Goal: Check status: Check status

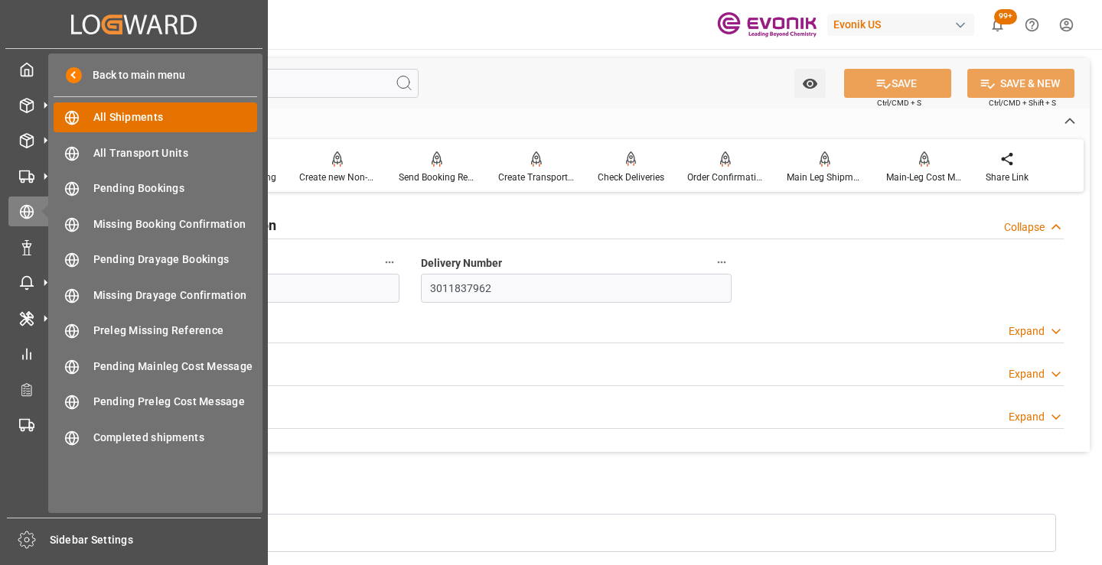
click at [141, 113] on span "All Shipments" at bounding box center [175, 117] width 164 height 16
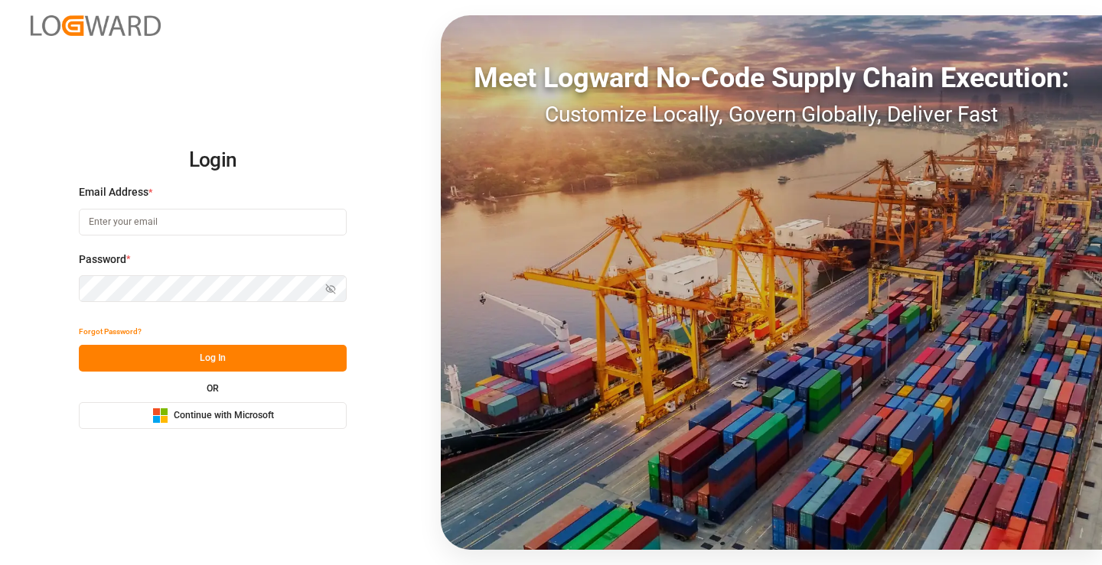
type input "mara-lynn.tan@leschaco.com"
click at [230, 359] on button "Log In" at bounding box center [213, 358] width 268 height 27
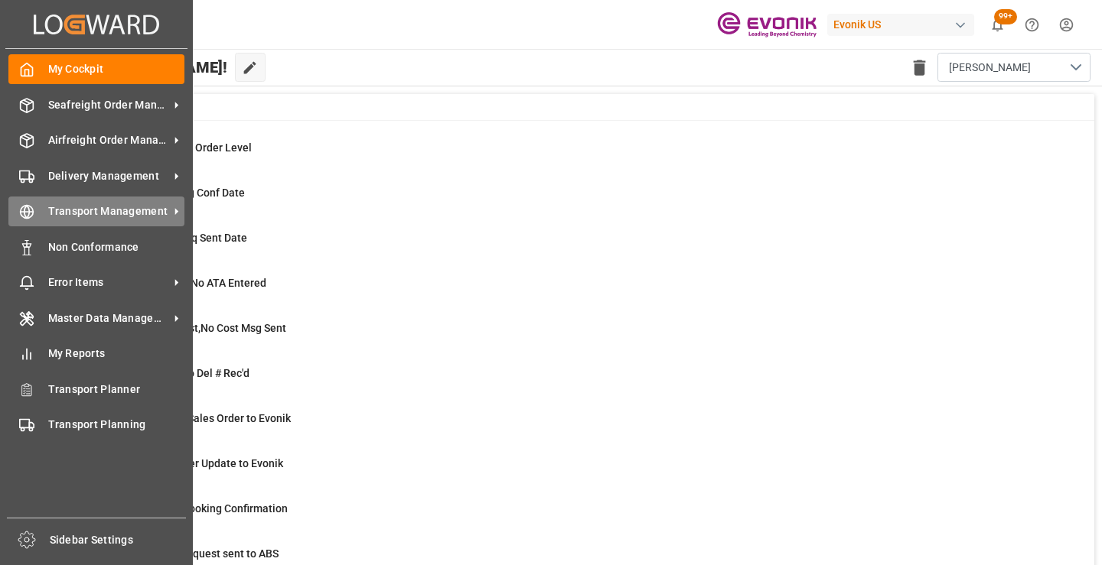
click at [26, 214] on icon at bounding box center [26, 211] width 15 height 15
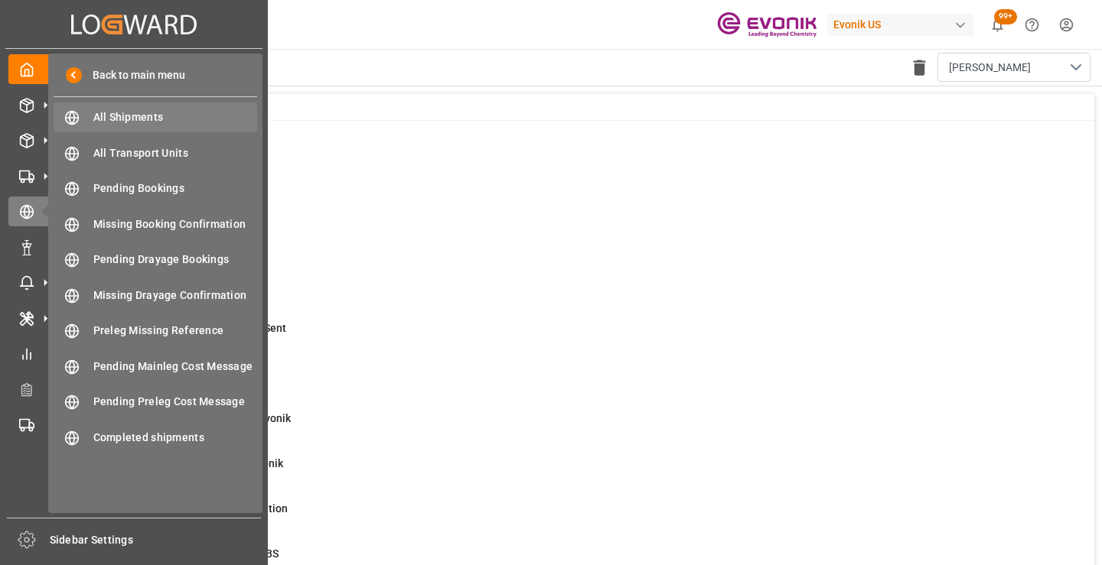
click at [119, 116] on span "All Shipments" at bounding box center [175, 117] width 164 height 16
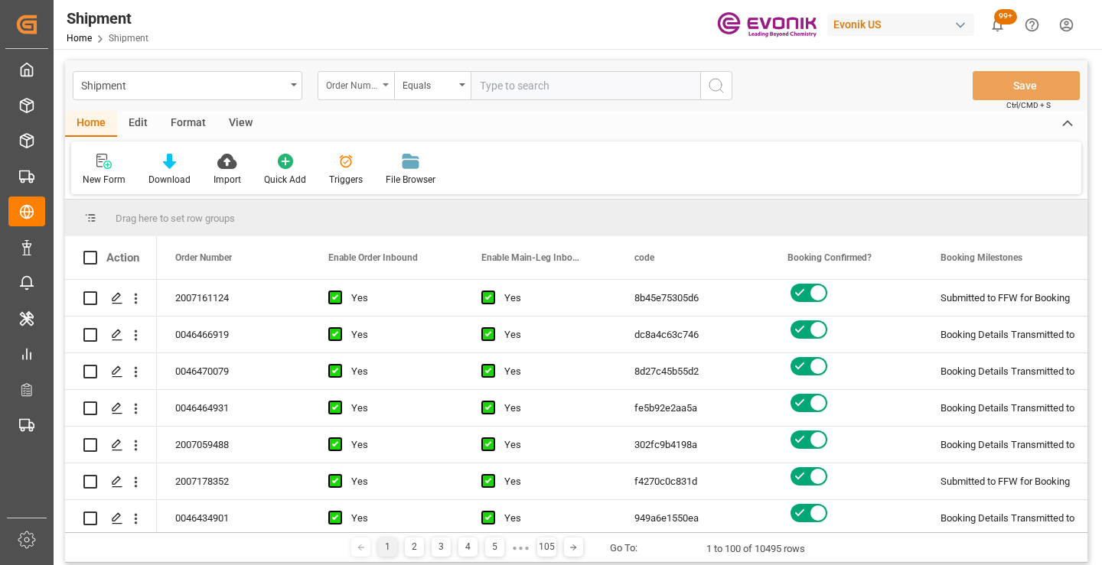
click at [380, 84] on div "Order Number" at bounding box center [355, 85] width 76 height 29
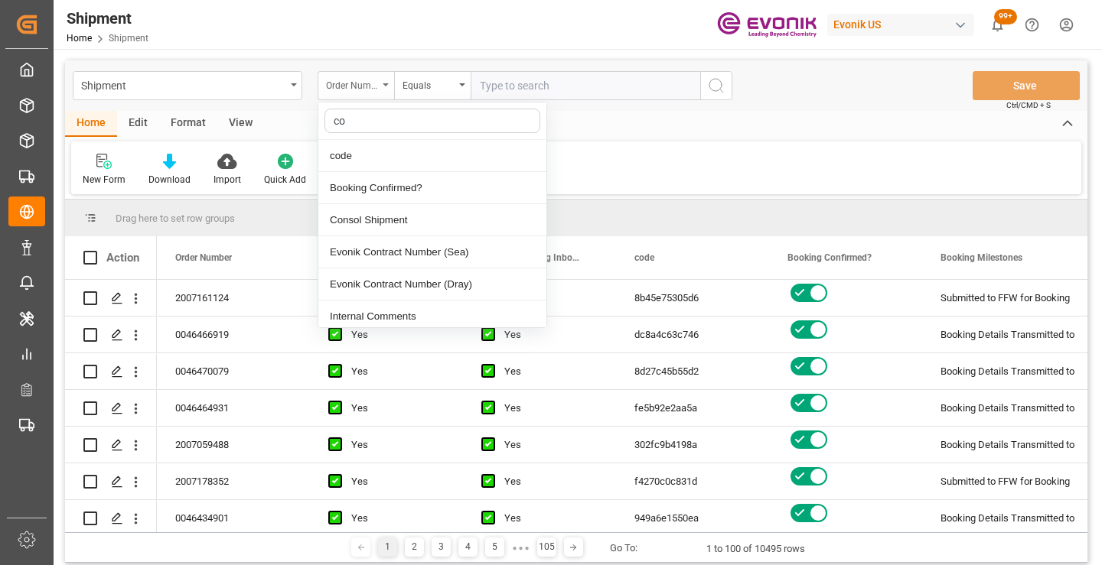
type input "cod"
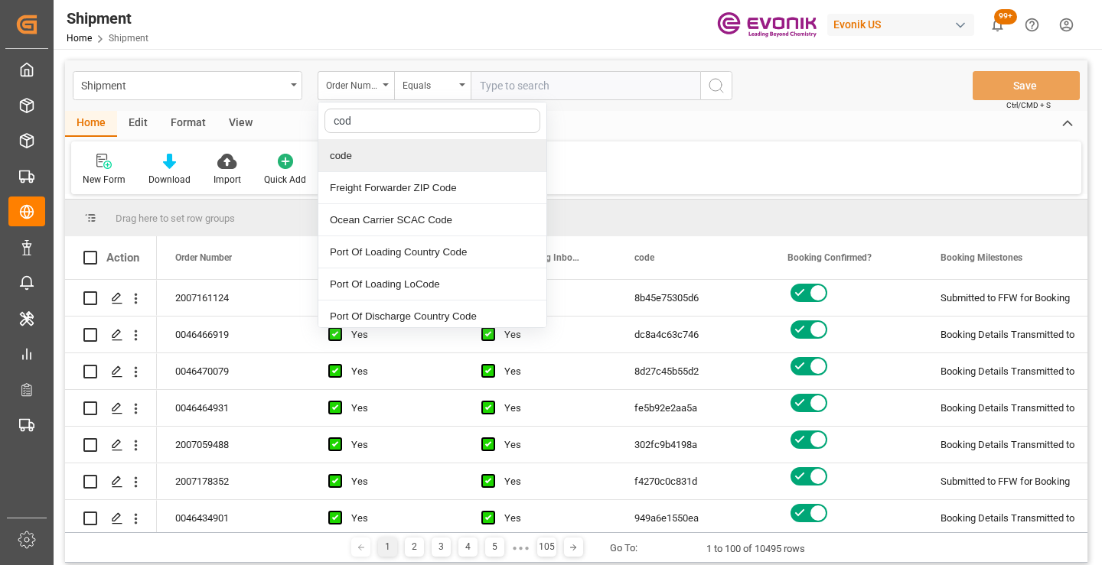
click at [360, 150] on div "code" at bounding box center [432, 156] width 228 height 32
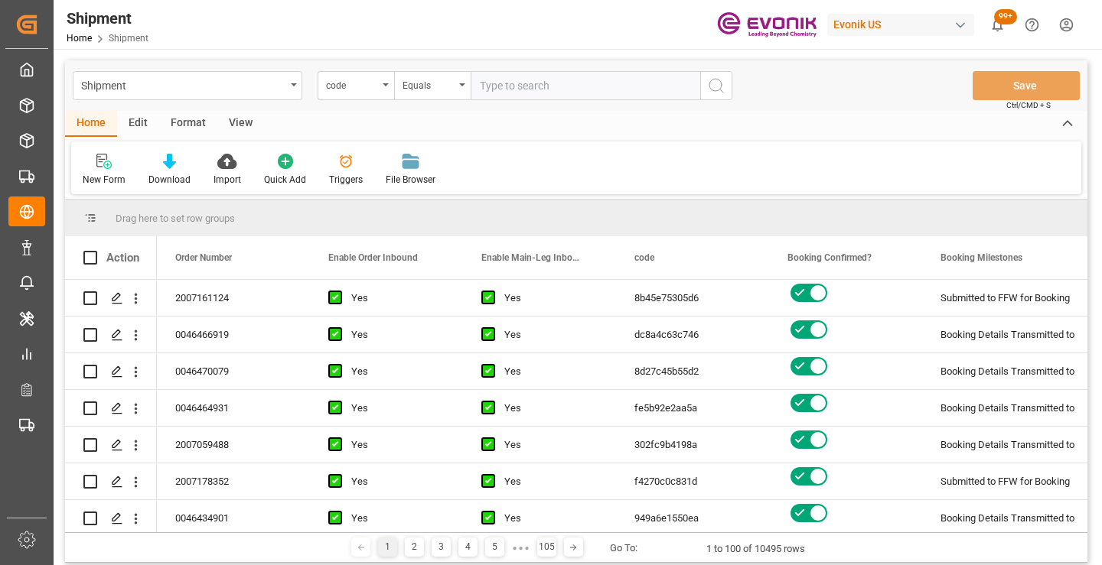
click at [543, 78] on input "text" at bounding box center [584, 85] width 229 height 29
paste input "a468e9ee79df"
type input "a468e9ee79df"
click at [715, 83] on icon "search button" at bounding box center [716, 85] width 18 height 18
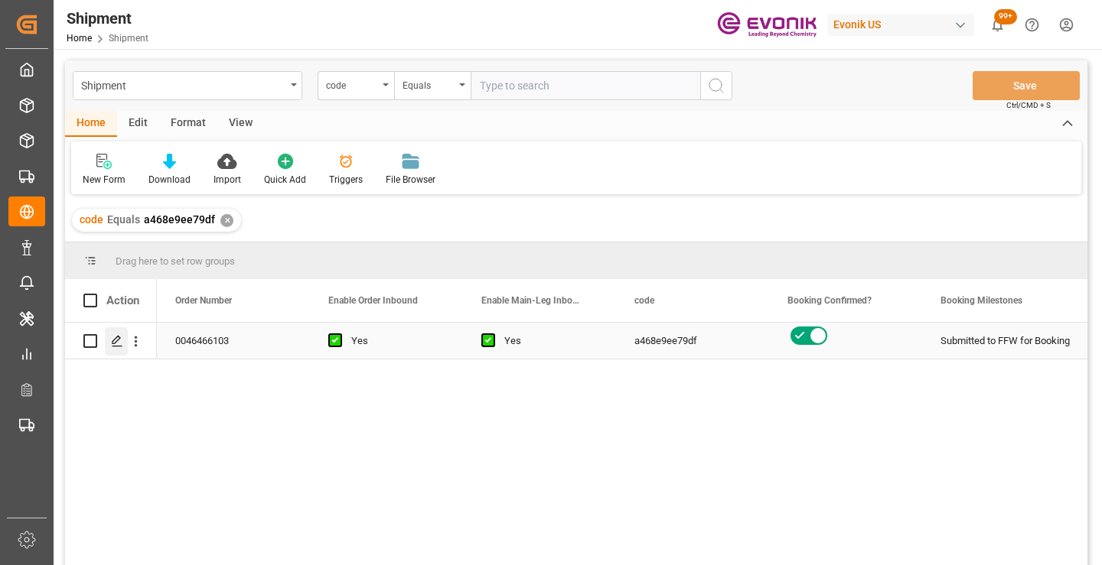
click at [117, 348] on div "Press SPACE to select this row." at bounding box center [116, 341] width 23 height 28
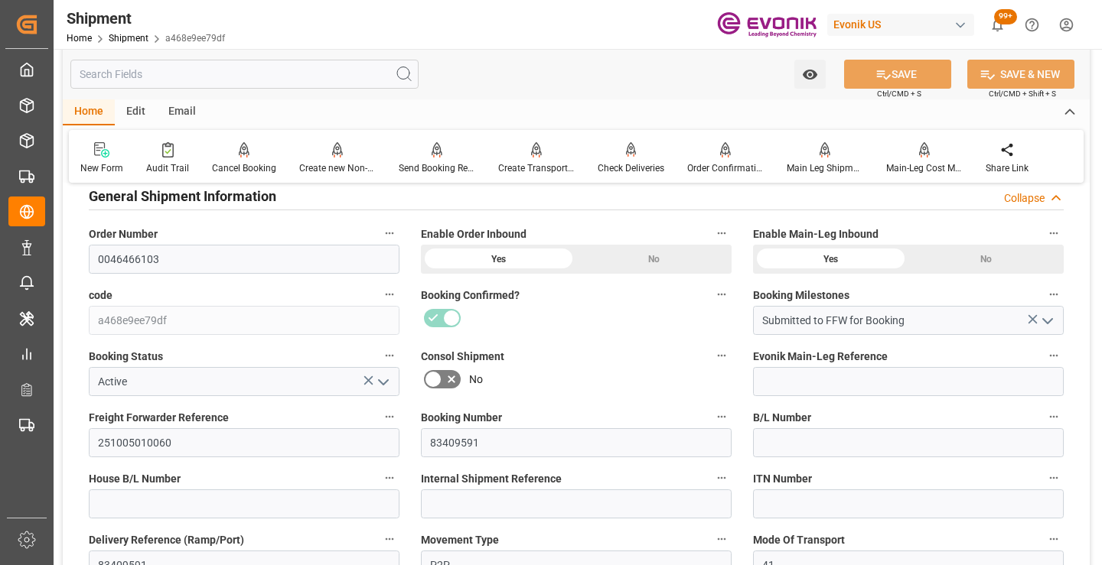
scroll to position [306, 0]
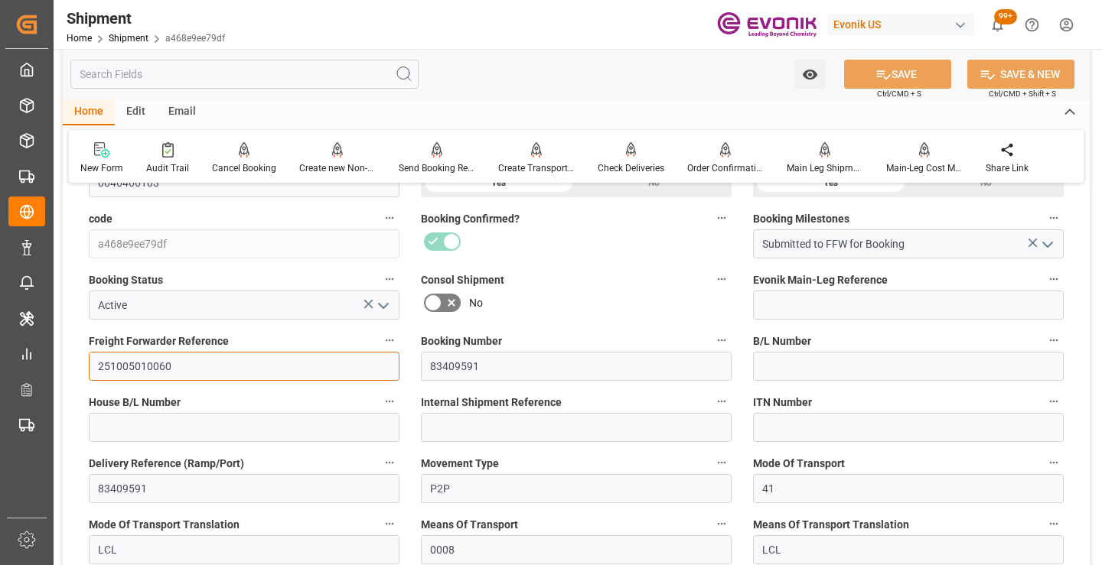
click at [142, 371] on input "251005010060" at bounding box center [244, 366] width 311 height 29
click at [281, 71] on input "text" at bounding box center [244, 74] width 348 height 29
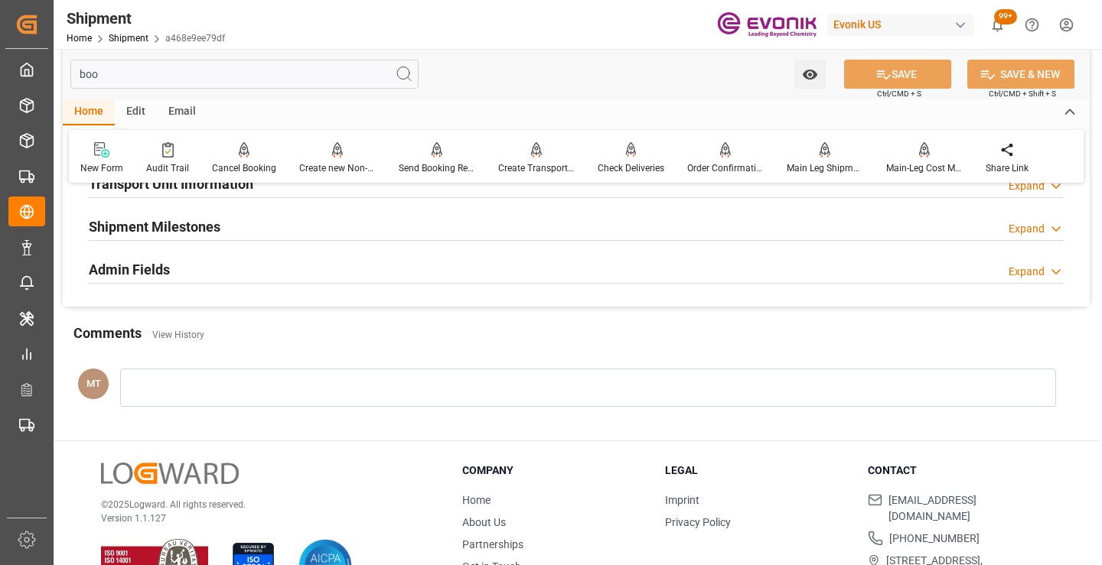
scroll to position [107, 0]
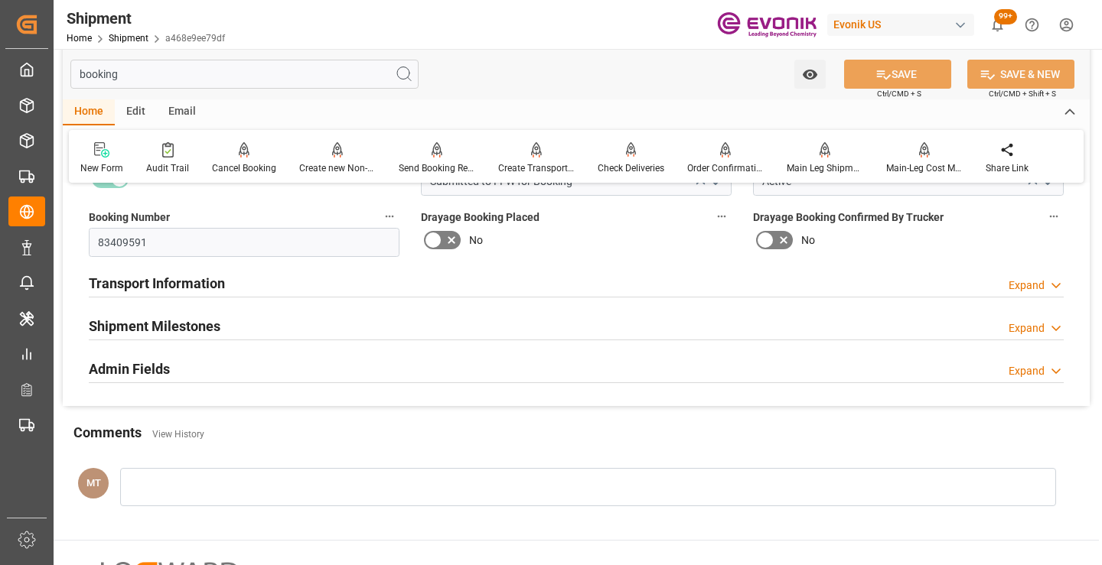
type input "booking"
click at [216, 327] on h2 "Shipment Milestones" at bounding box center [155, 326] width 132 height 21
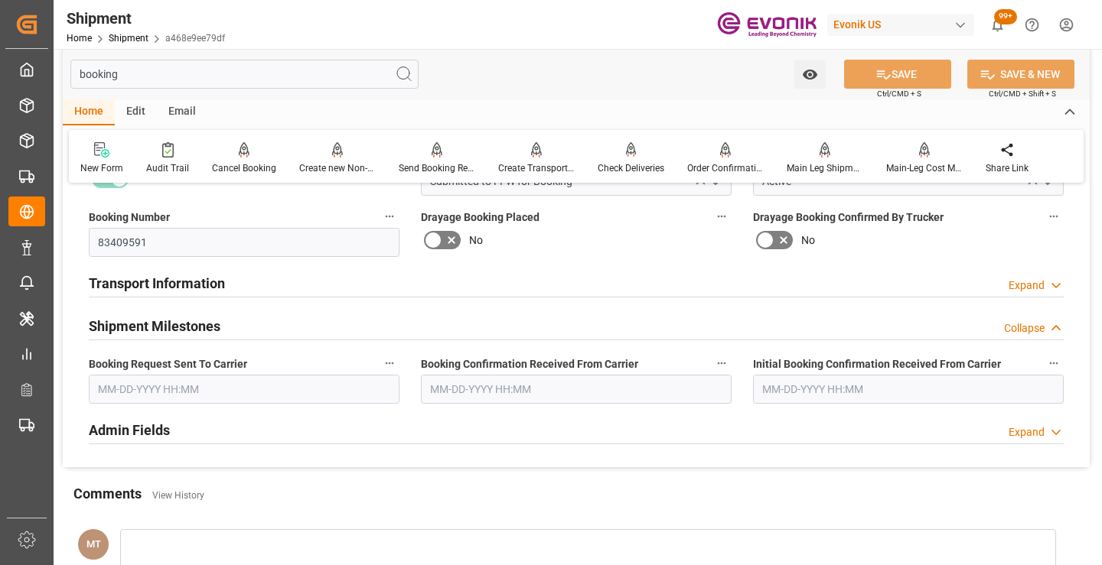
click at [197, 391] on input "text" at bounding box center [244, 389] width 311 height 29
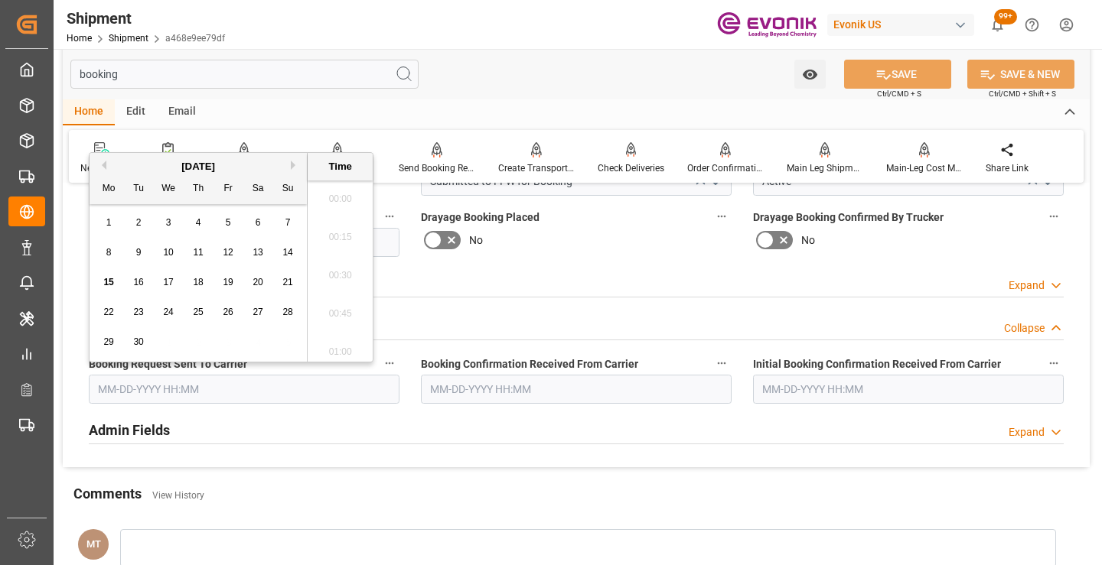
scroll to position [2185, 0]
click at [230, 249] on span "12" at bounding box center [228, 252] width 10 height 11
type input "09-12-2025 00:00"
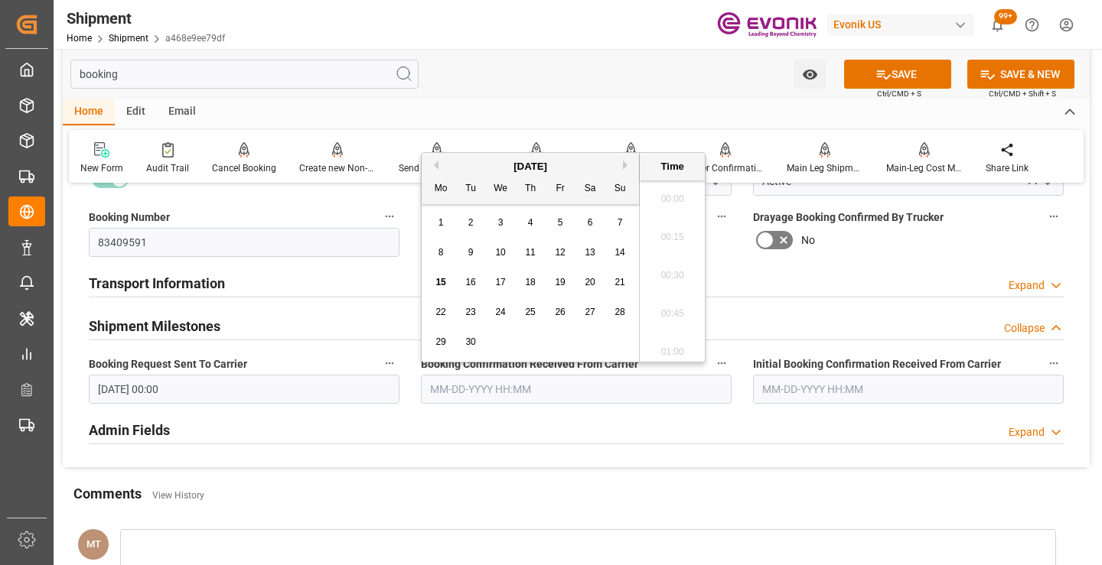
click at [499, 391] on input "text" at bounding box center [576, 389] width 311 height 29
click at [624, 249] on span "14" at bounding box center [619, 252] width 10 height 11
type input "09-14-2025 00:00"
click at [897, 66] on button "SAVE" at bounding box center [897, 74] width 107 height 29
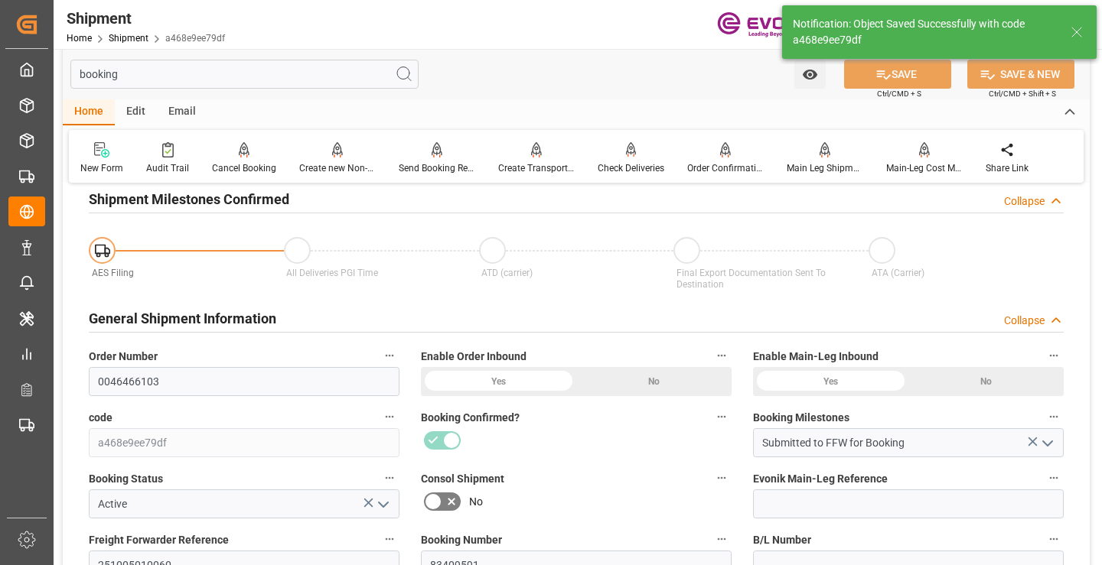
type input "Booking Details Transmitted to SAP"
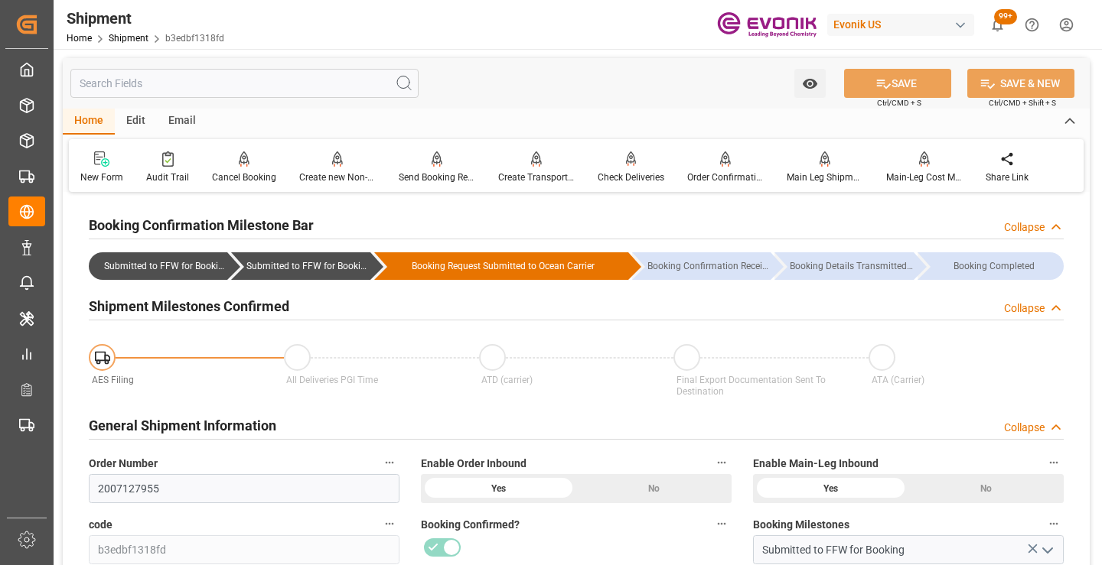
scroll to position [153, 0]
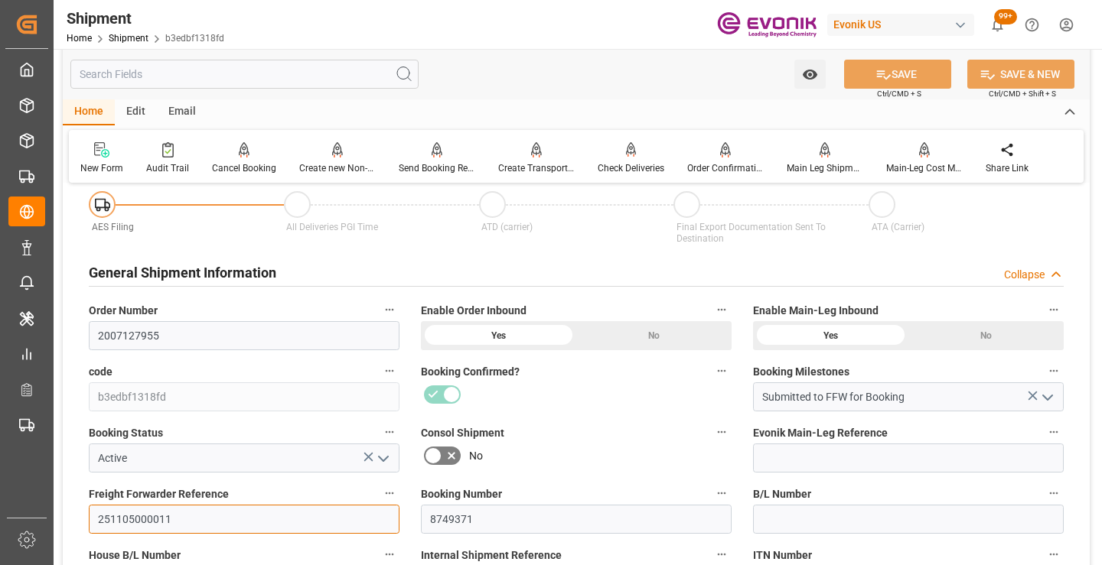
click at [136, 520] on input "251105000011" at bounding box center [244, 519] width 311 height 29
click at [283, 71] on input "text" at bounding box center [244, 74] width 348 height 29
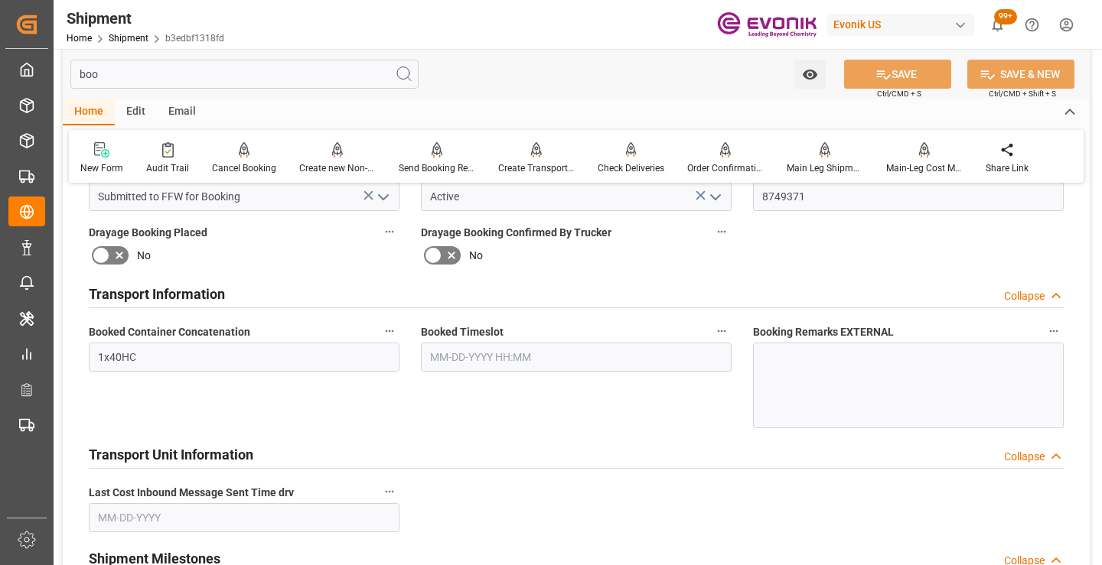
scroll to position [0, 0]
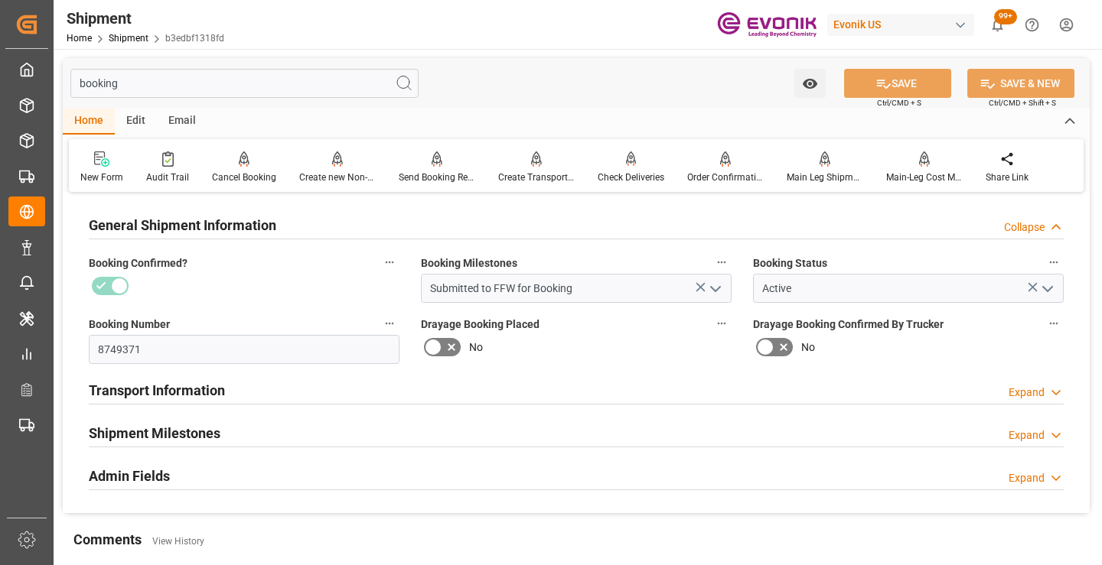
type input "booking"
click at [207, 432] on h2 "Shipment Milestones" at bounding box center [155, 433] width 132 height 21
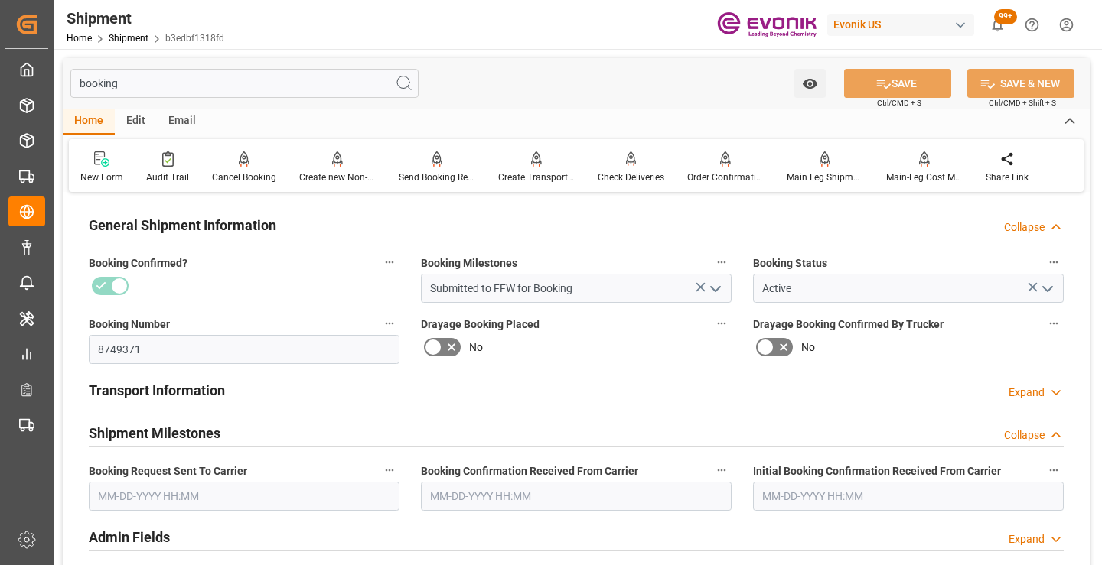
click at [213, 487] on input "text" at bounding box center [244, 496] width 311 height 29
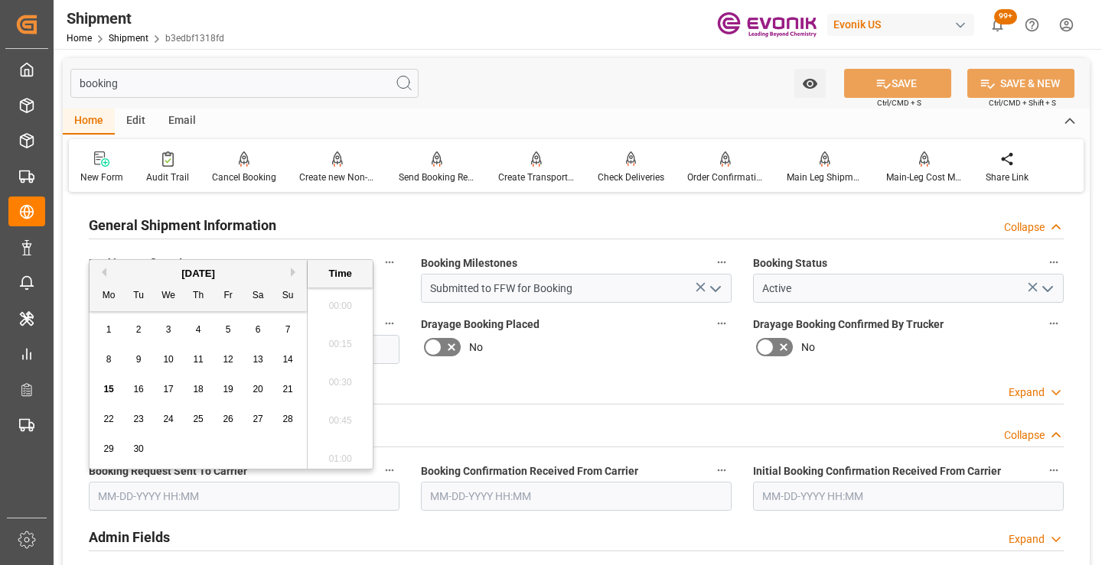
scroll to position [2224, 0]
click at [288, 364] on span "14" at bounding box center [287, 359] width 10 height 11
type input "[DATE] 00:00"
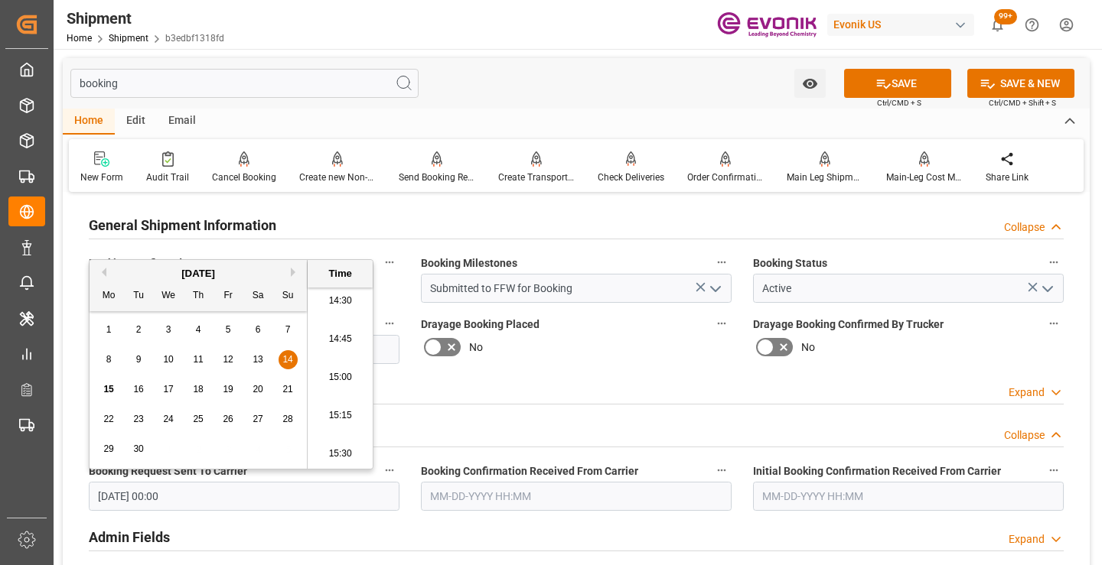
click at [506, 503] on input "text" at bounding box center [576, 496] width 311 height 29
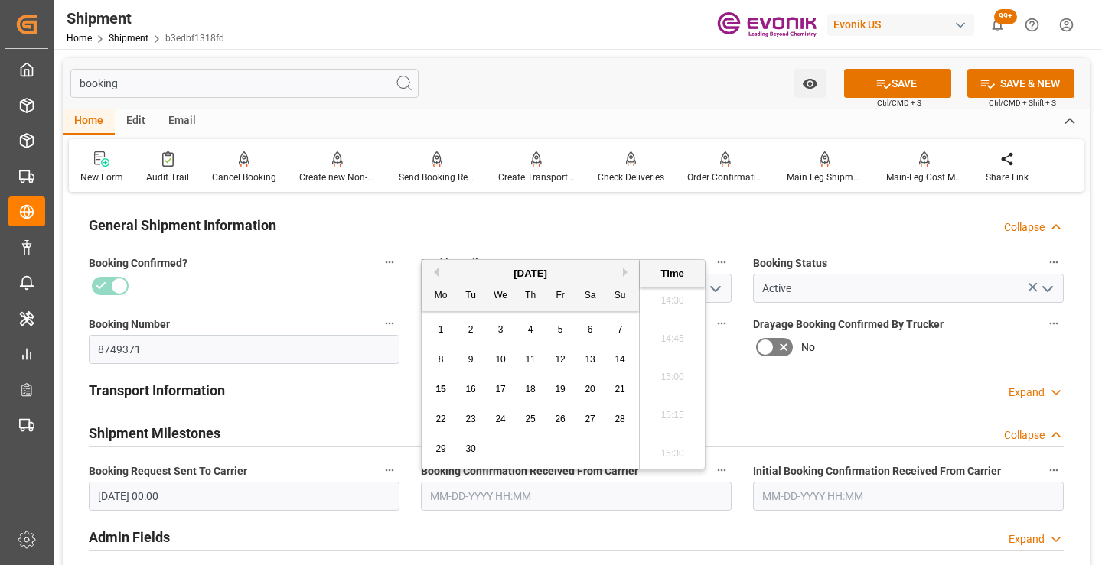
click at [444, 389] on span "15" at bounding box center [440, 389] width 10 height 11
type input "[DATE] 00:00"
click at [887, 84] on icon at bounding box center [884, 84] width 14 height 9
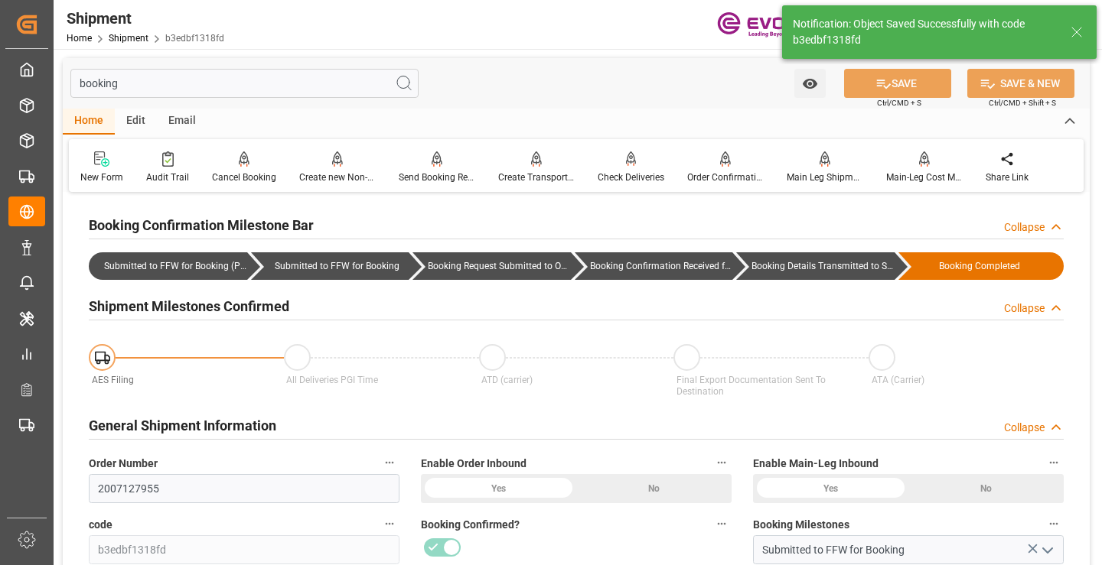
type input "Booking Details Transmitted to SAP"
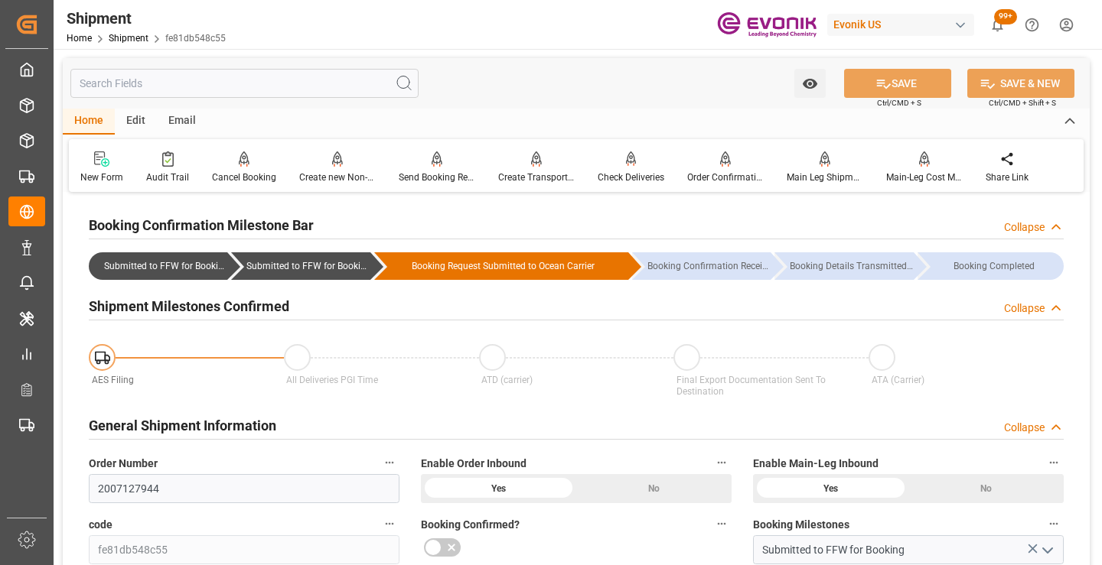
click at [279, 76] on input "text" at bounding box center [244, 83] width 348 height 29
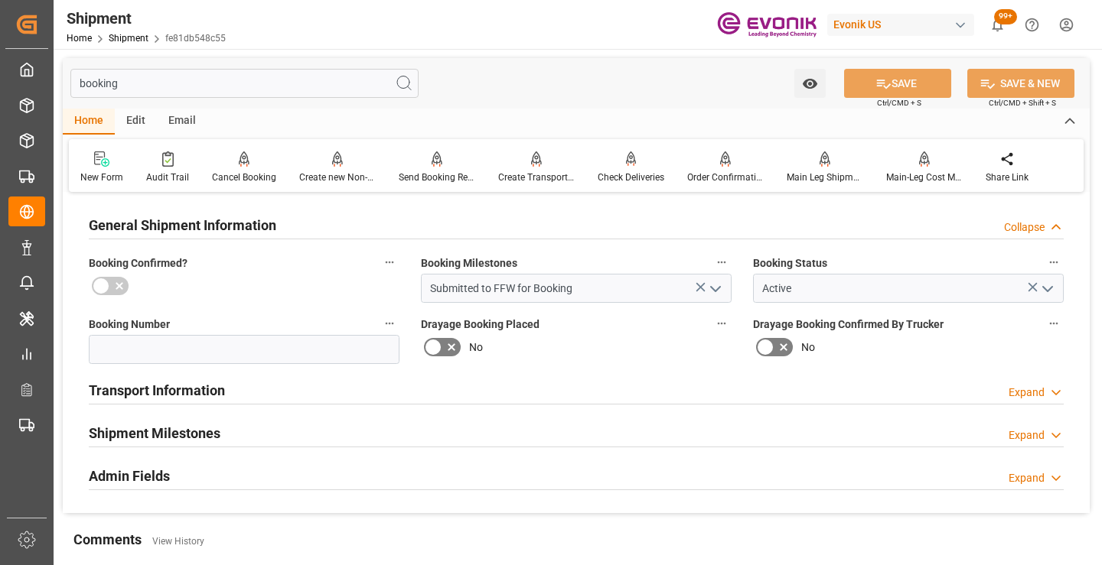
type input "booking"
click at [233, 427] on div "Shipment Milestones Expand" at bounding box center [576, 432] width 975 height 29
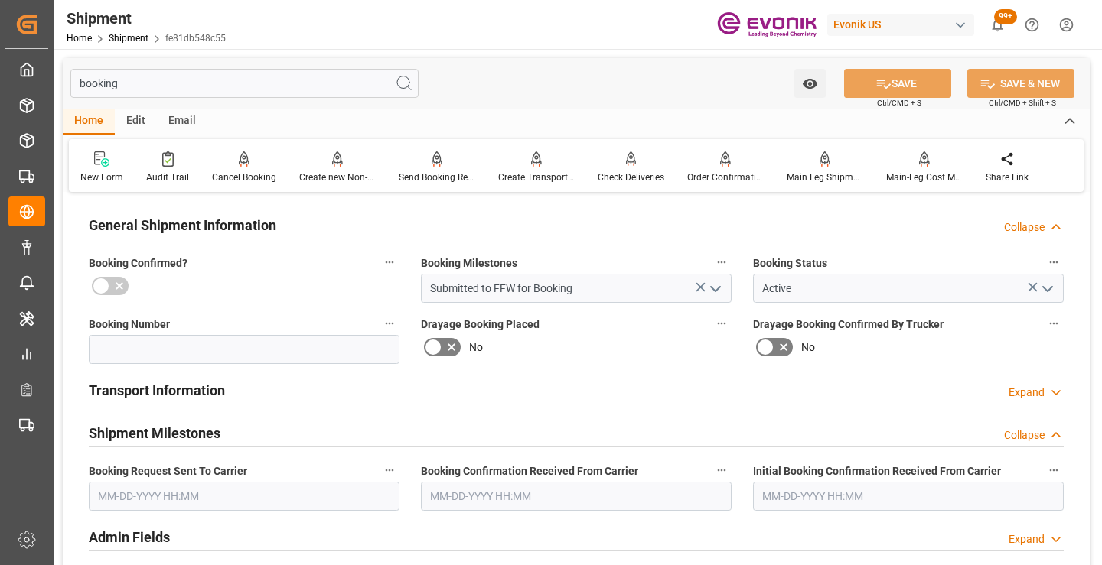
click at [186, 491] on input "text" at bounding box center [244, 496] width 311 height 29
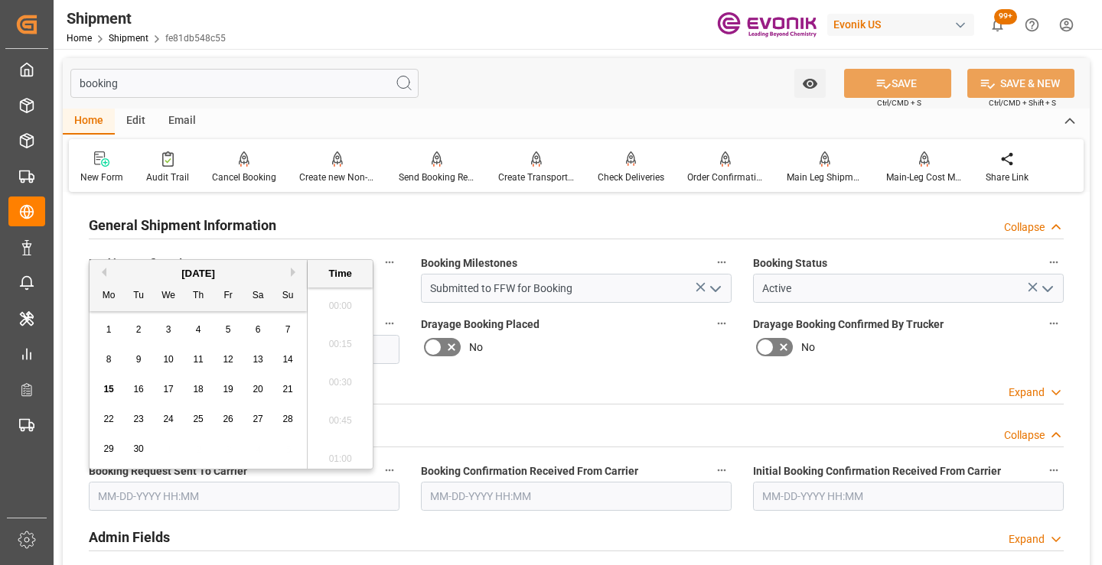
scroll to position [2224, 0]
click at [286, 355] on span "14" at bounding box center [287, 359] width 10 height 11
type input "[DATE] 00:00"
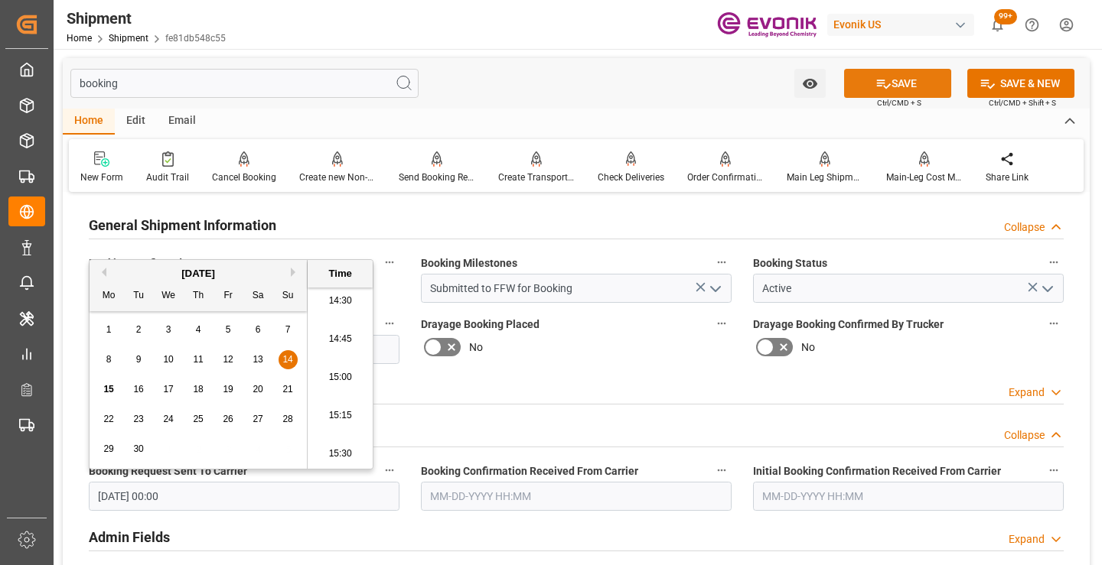
click at [861, 80] on button "SAVE" at bounding box center [897, 83] width 107 height 29
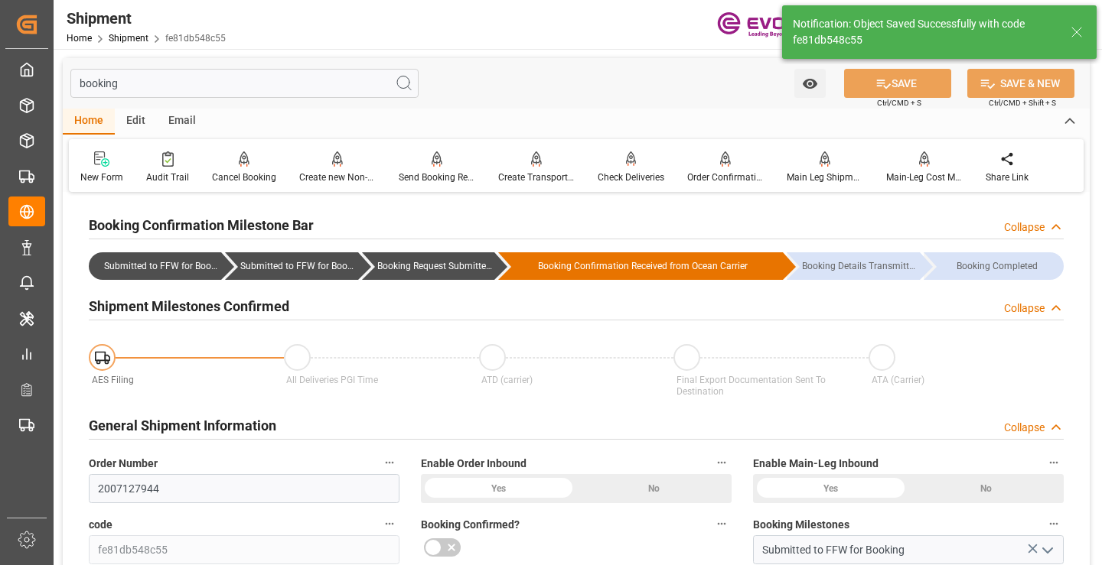
type input "Booking Request Submitted to Ocean Carrier"
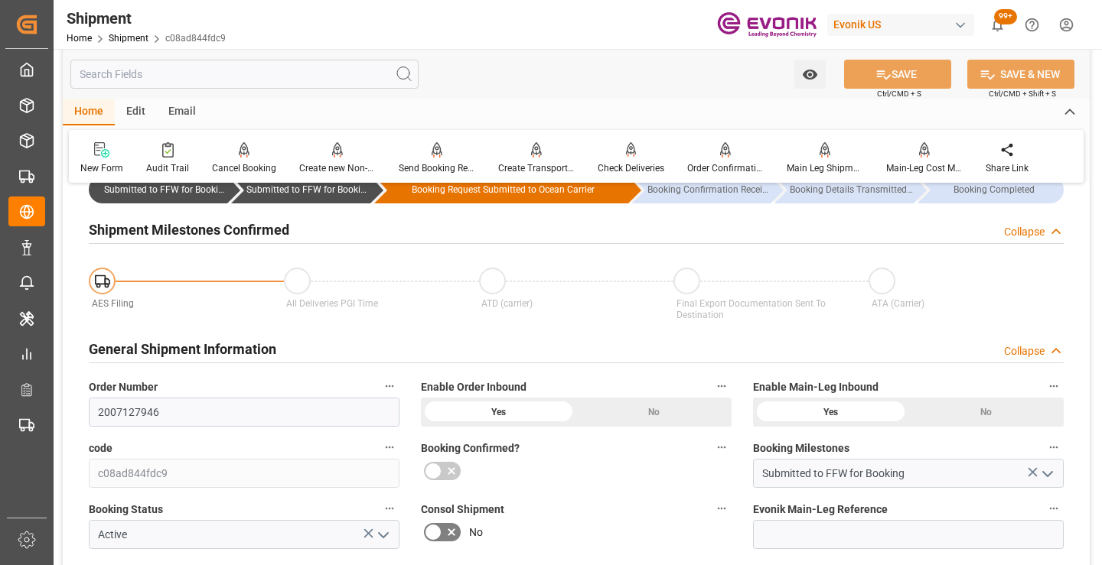
scroll to position [153, 0]
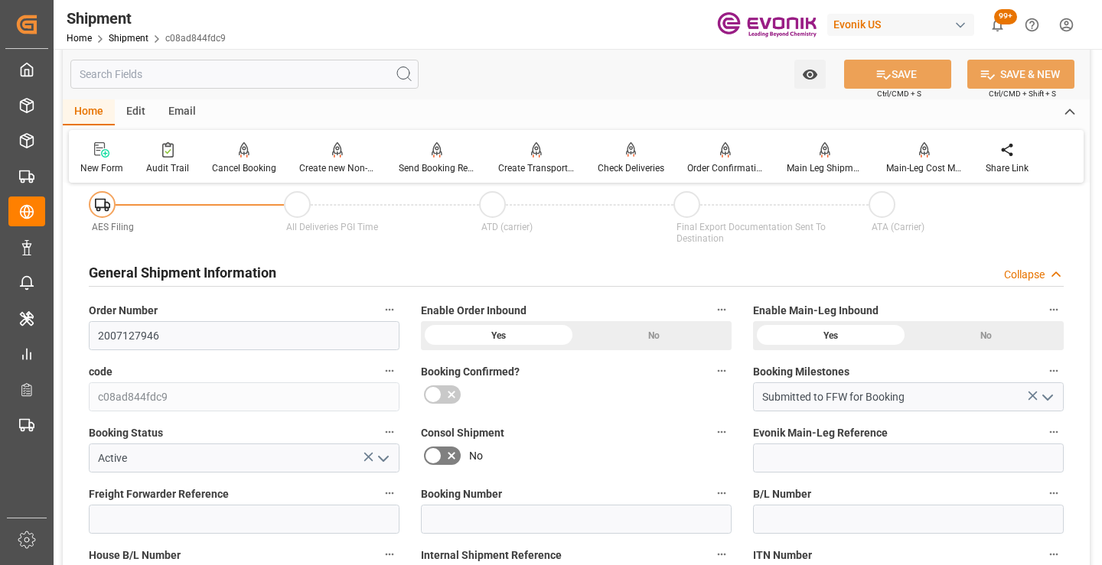
click at [292, 78] on input "text" at bounding box center [244, 74] width 348 height 29
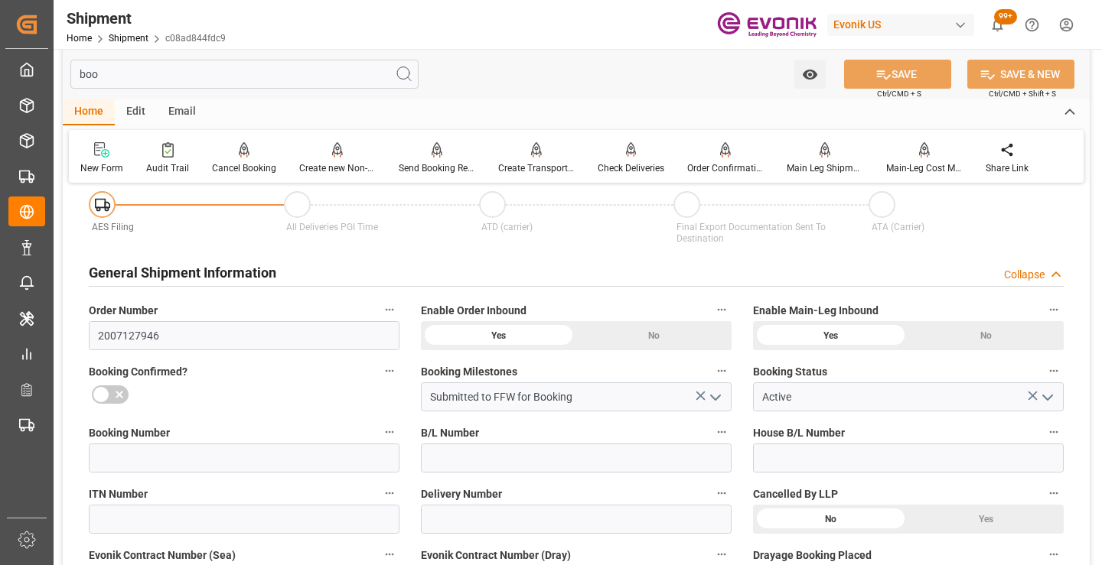
scroll to position [0, 0]
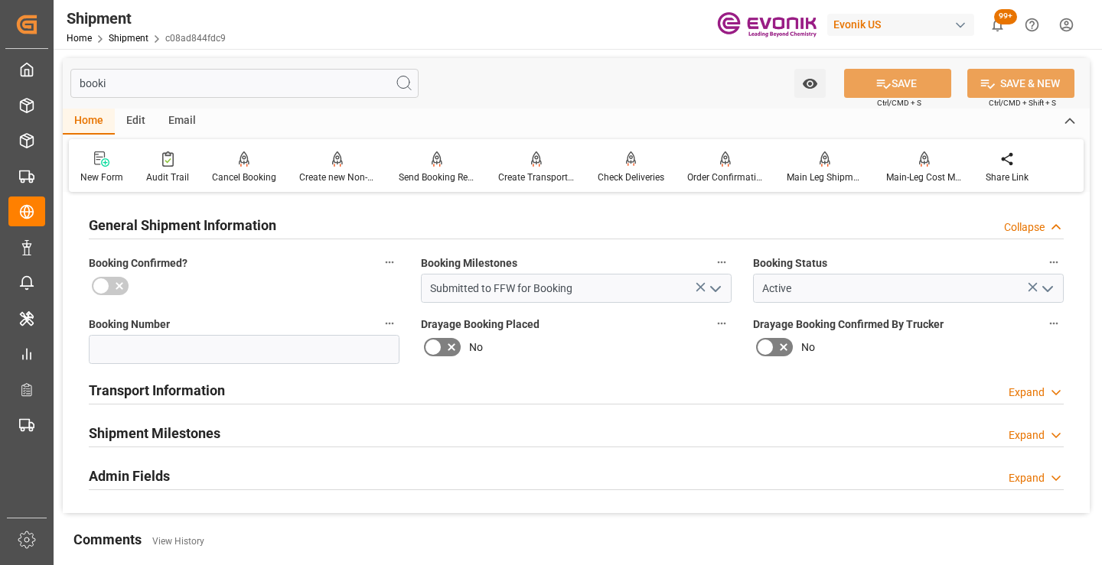
type input "booki"
click at [317, 441] on div "Shipment Milestones Expand" at bounding box center [576, 432] width 975 height 29
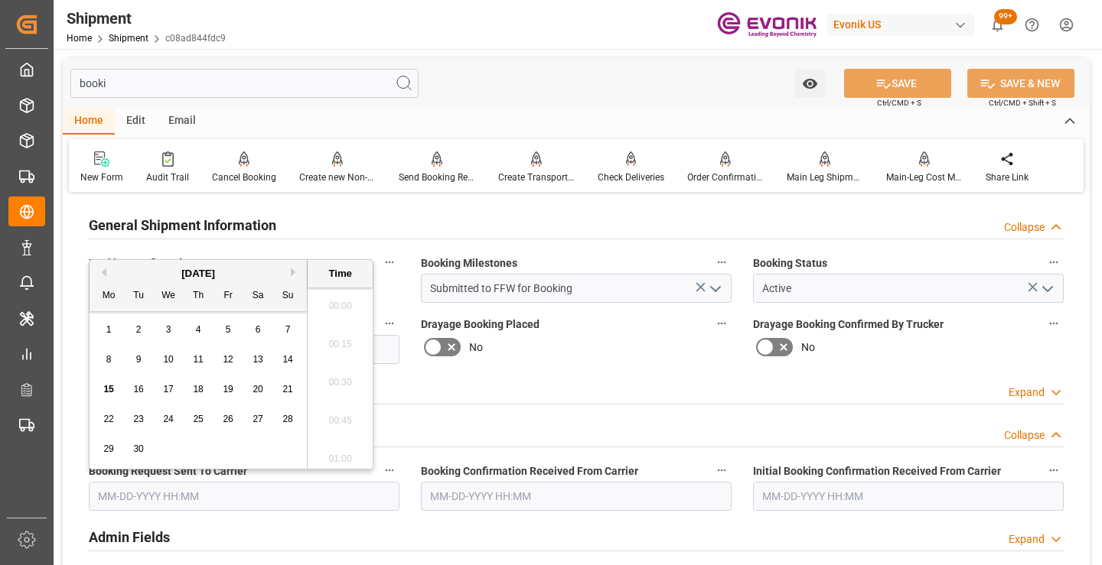
click at [275, 485] on input "text" at bounding box center [244, 496] width 311 height 29
click at [282, 356] on div "14" at bounding box center [287, 360] width 19 height 18
type input "[DATE] 00:00"
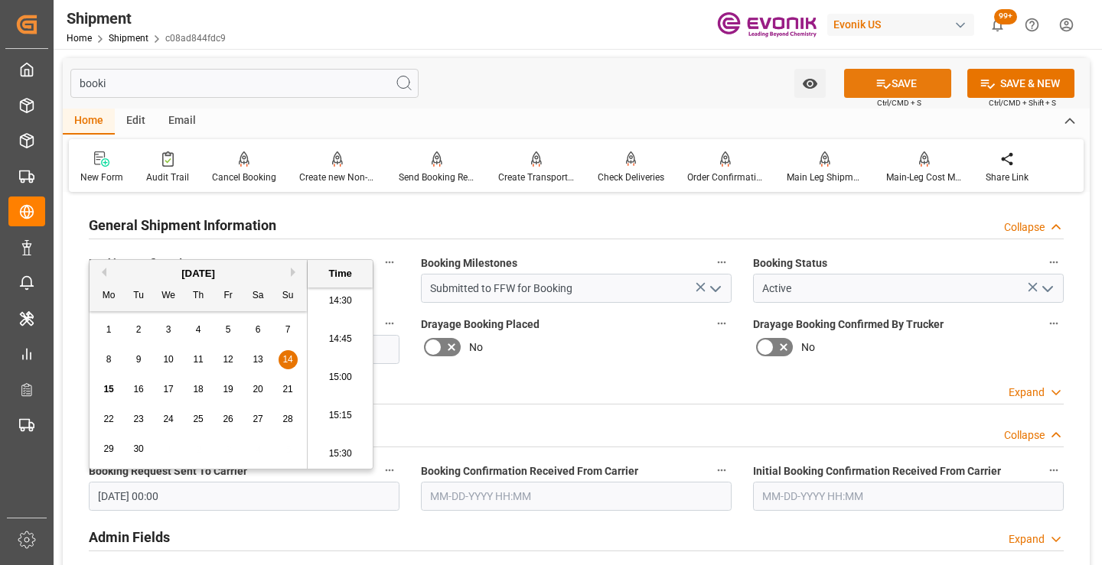
click at [881, 91] on icon at bounding box center [883, 84] width 16 height 16
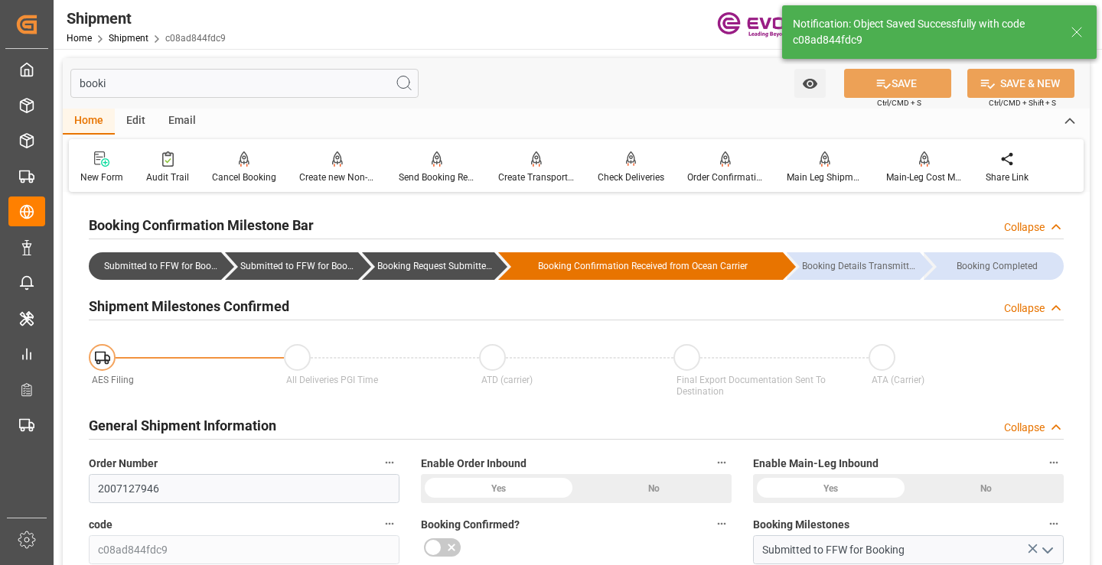
type input "Booking Request Submitted to Ocean Carrier"
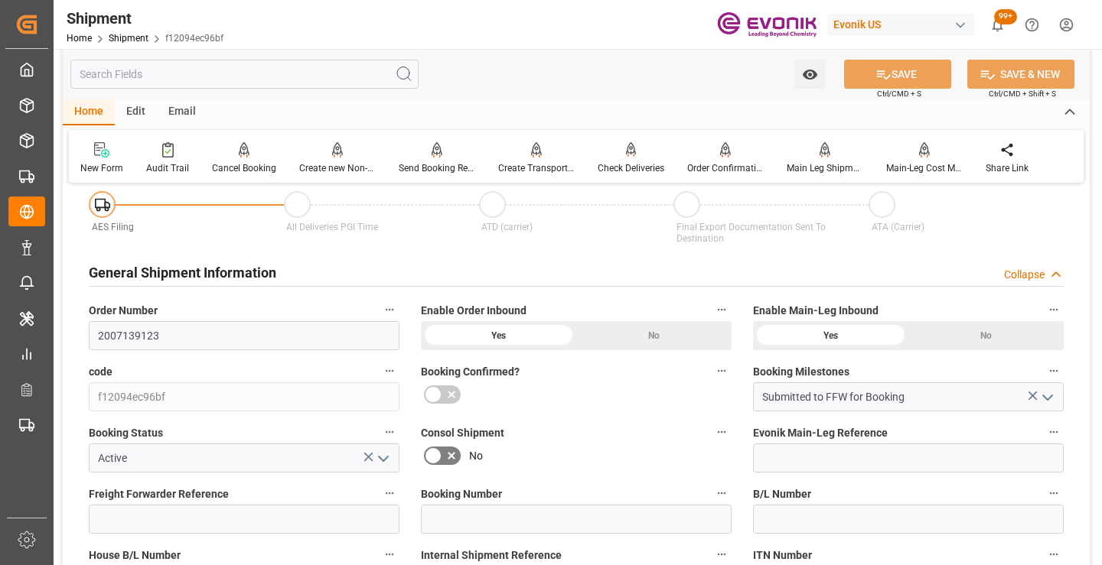
scroll to position [229, 0]
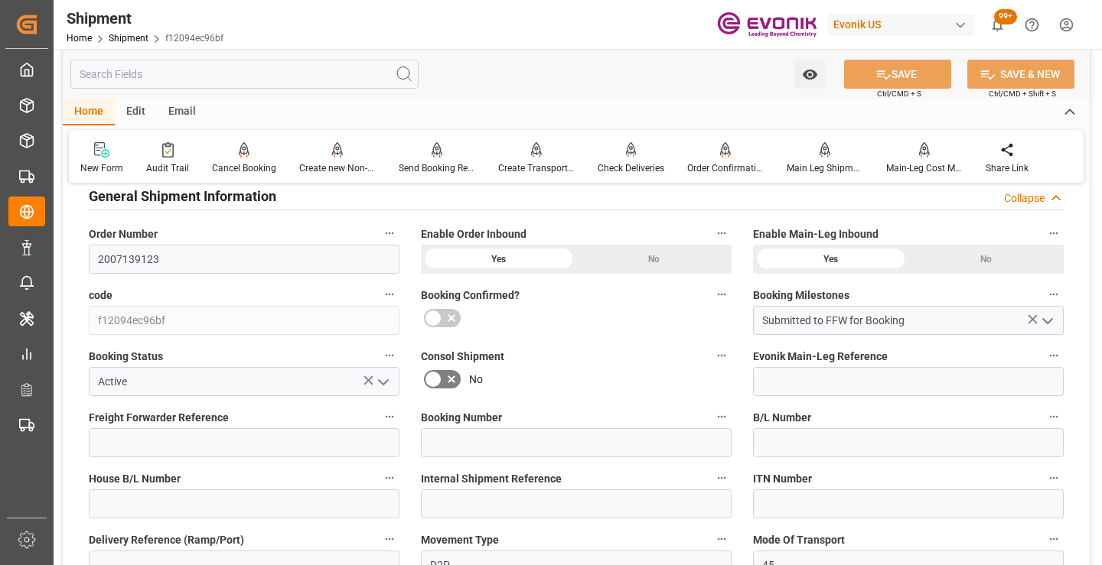
click at [329, 80] on input "text" at bounding box center [244, 74] width 348 height 29
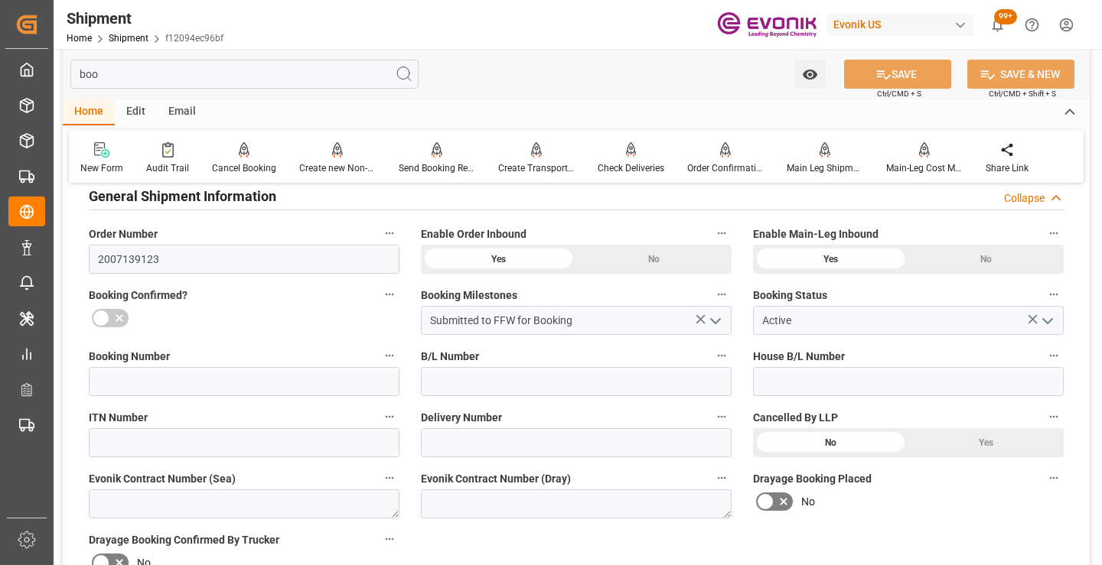
scroll to position [31, 0]
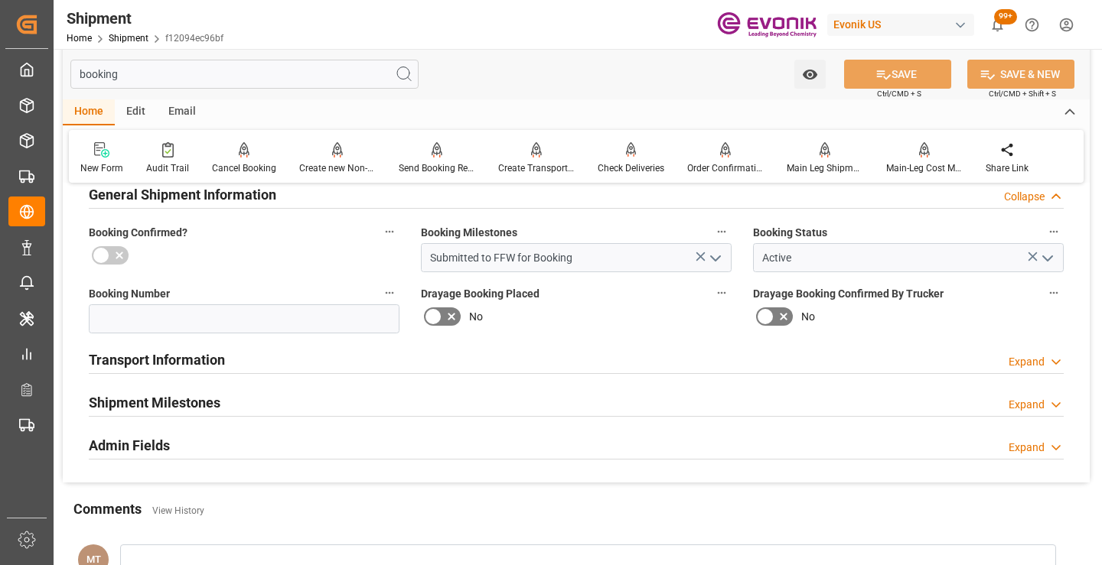
type input "booking"
click at [252, 398] on div "Shipment Milestones Expand" at bounding box center [576, 401] width 975 height 29
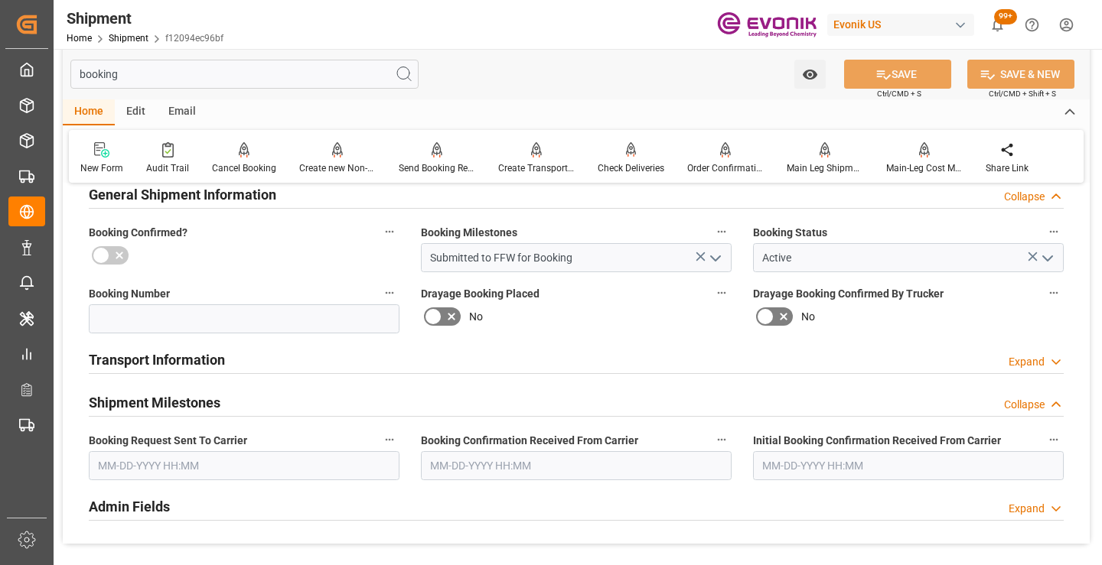
click at [208, 467] on input "text" at bounding box center [244, 465] width 311 height 29
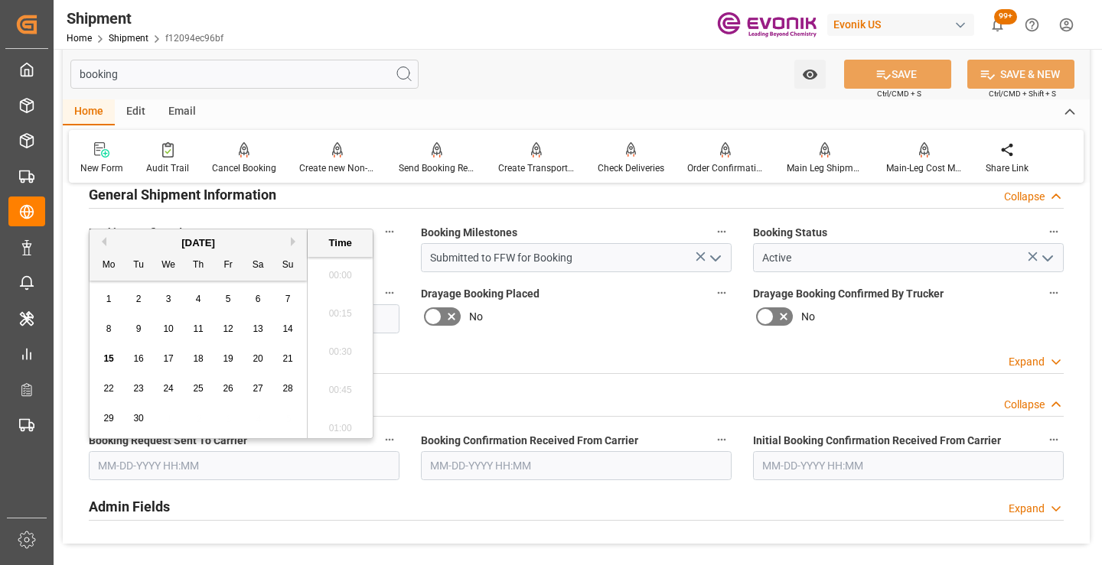
scroll to position [2224, 0]
click at [110, 355] on span "15" at bounding box center [108, 358] width 10 height 11
type input "[DATE] 00:00"
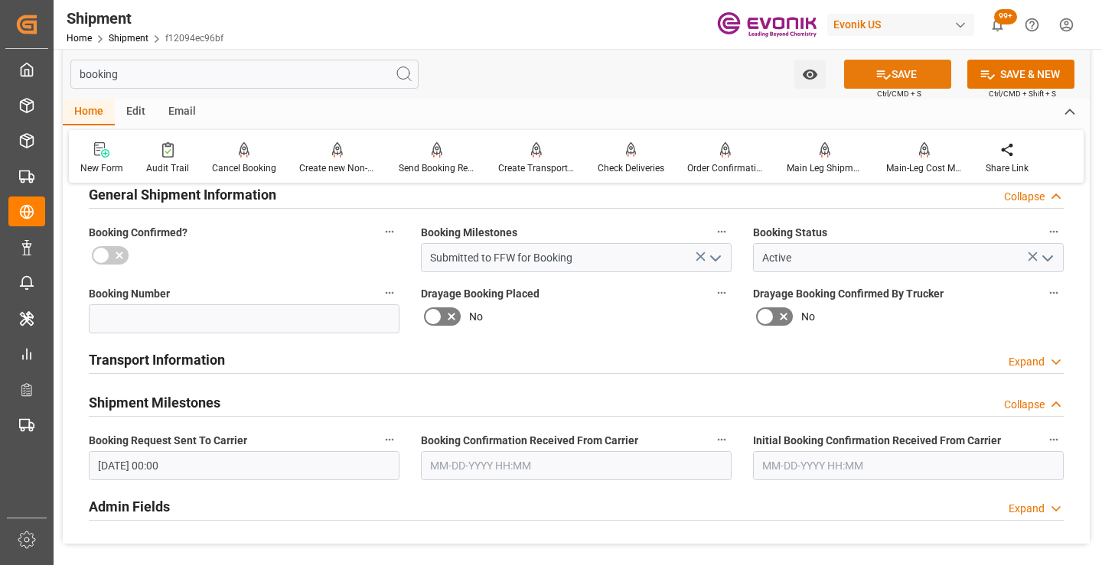
click at [862, 80] on button "SAVE" at bounding box center [897, 74] width 107 height 29
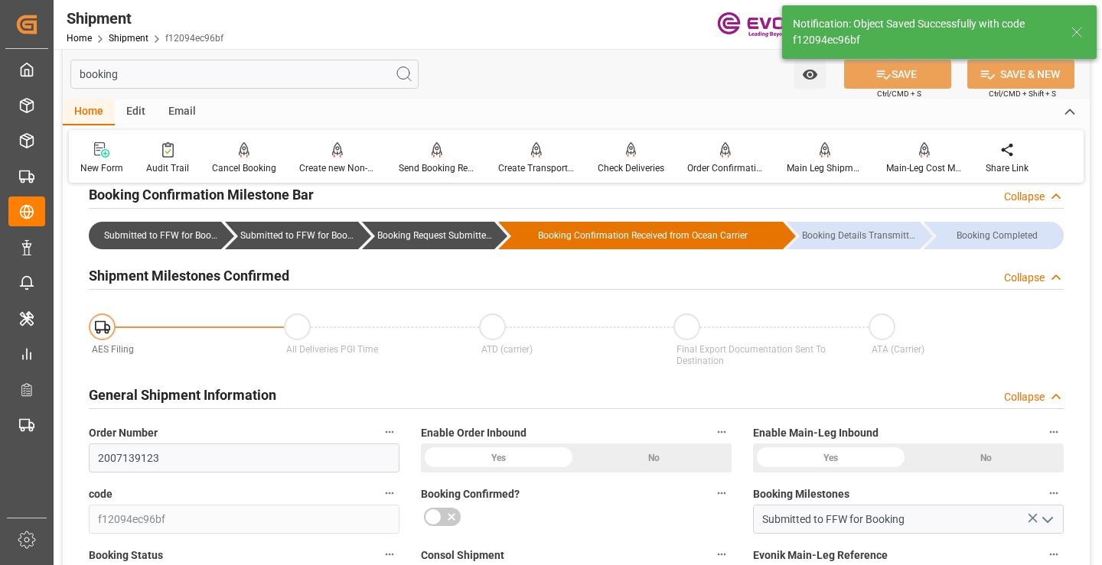
type input "Booking Request Submitted to Ocean Carrier"
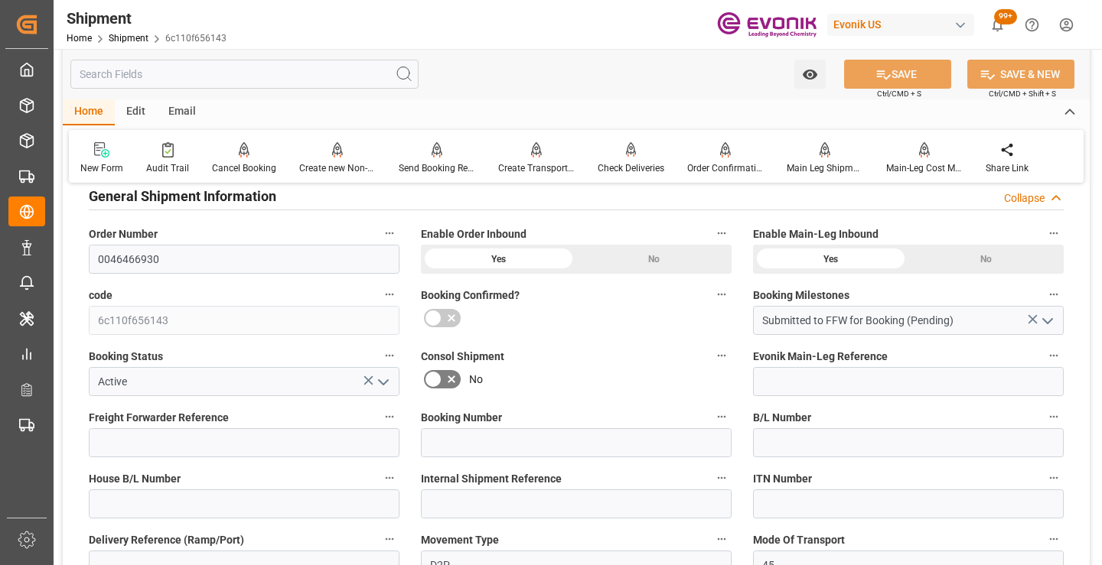
scroll to position [306, 0]
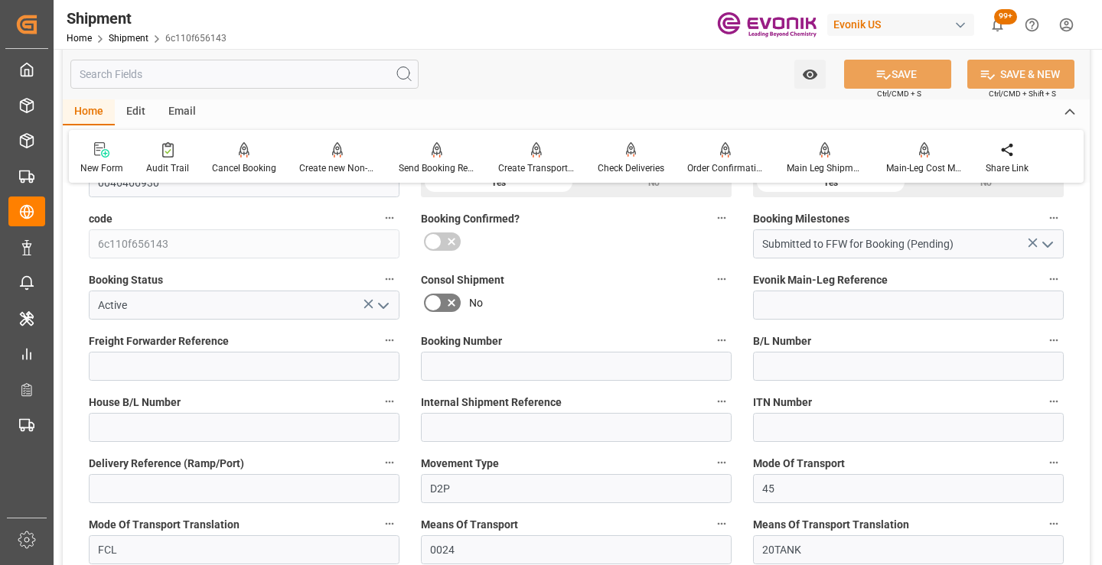
click at [300, 72] on input "text" at bounding box center [244, 74] width 348 height 29
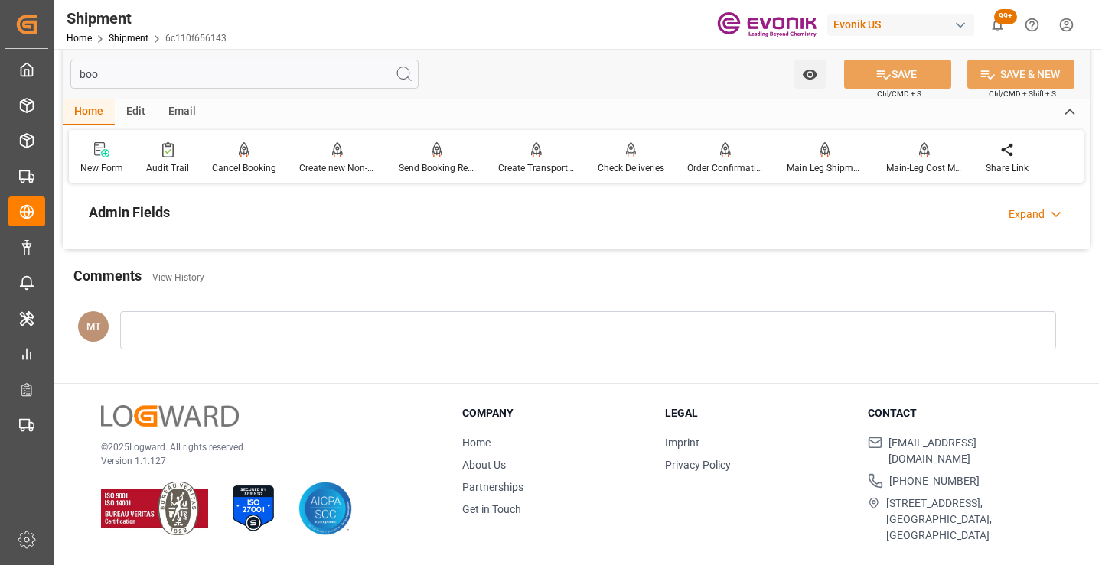
scroll to position [107, 0]
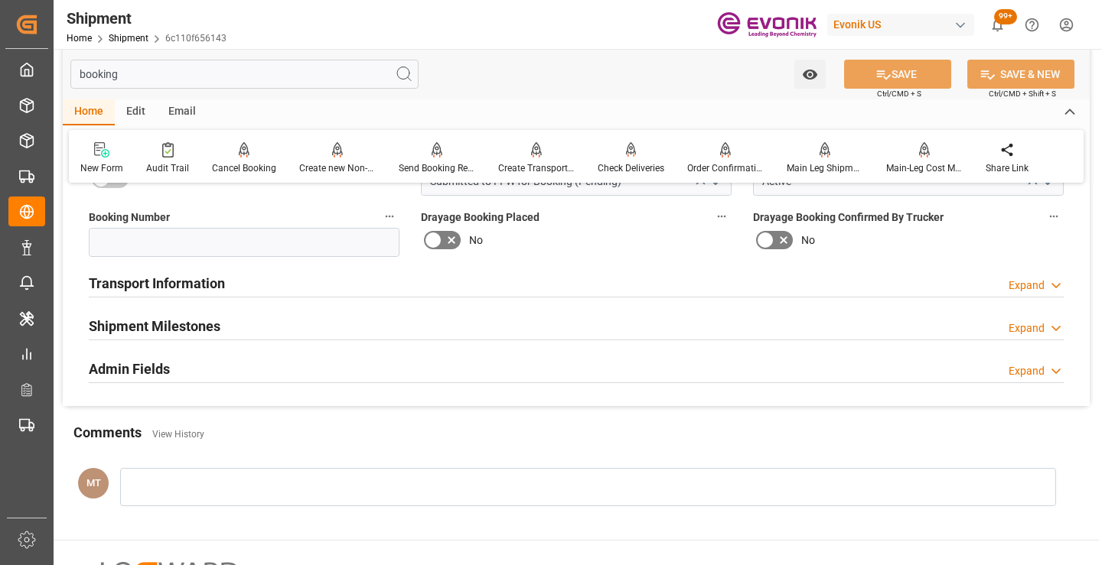
type input "booking"
click at [213, 325] on h2 "Shipment Milestones" at bounding box center [155, 326] width 132 height 21
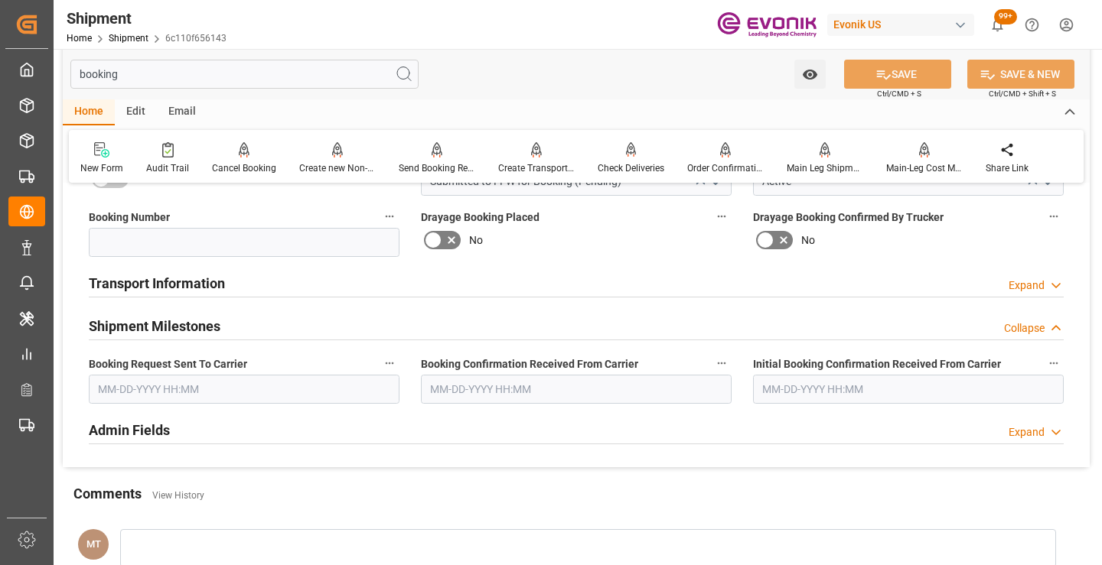
click at [229, 402] on input "text" at bounding box center [244, 389] width 311 height 29
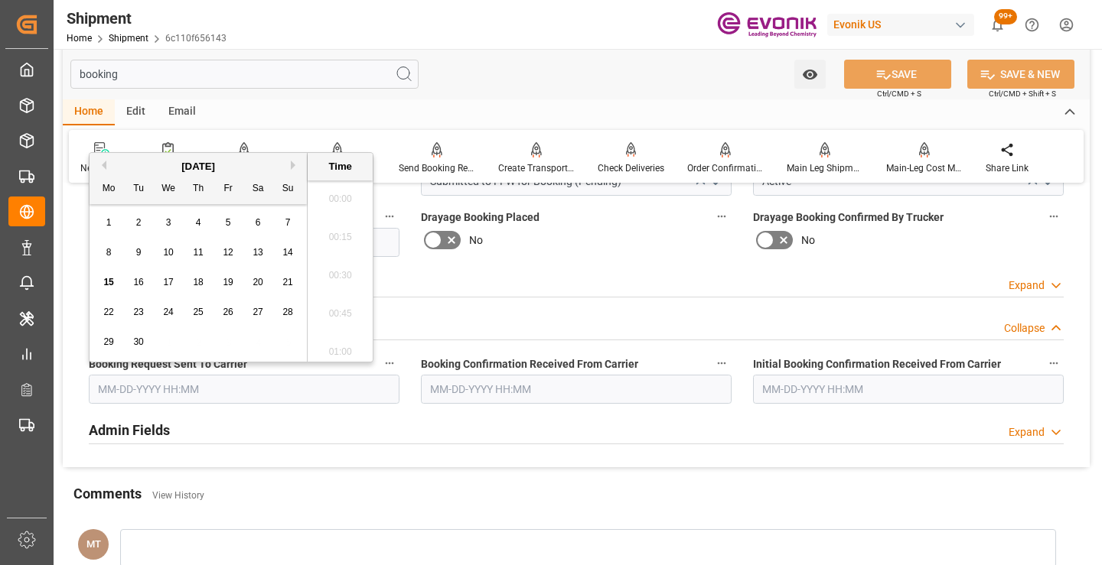
scroll to position [2224, 0]
click at [99, 282] on div "15" at bounding box center [108, 283] width 19 height 18
type input "[DATE] 00:00"
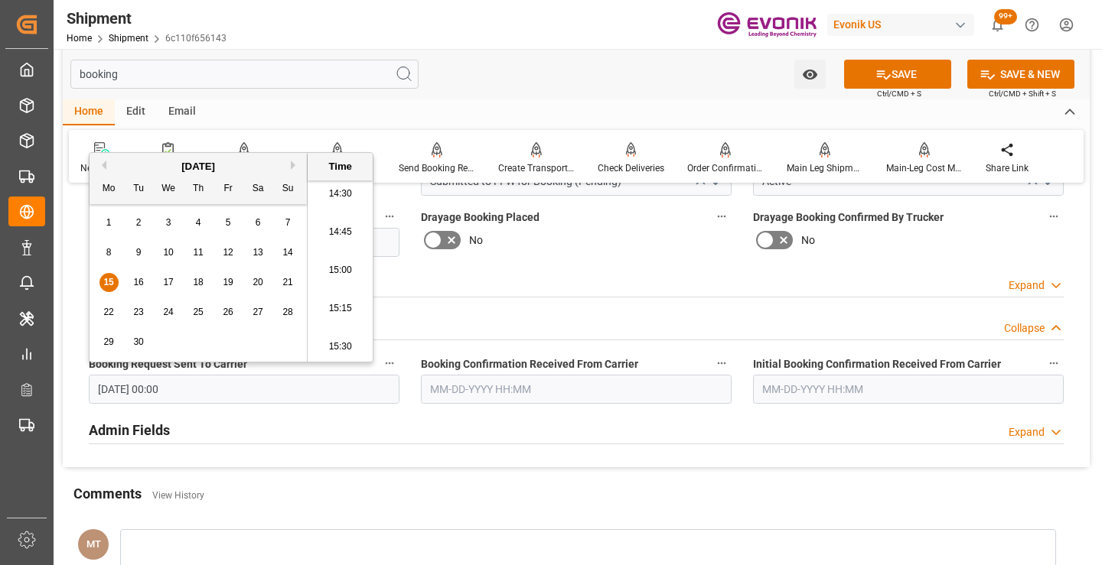
click at [874, 92] on div "booking Watch Option SAVE Ctrl/CMD + S SAVE & NEW Ctrl/CMD + Shift + S" at bounding box center [576, 74] width 1027 height 50
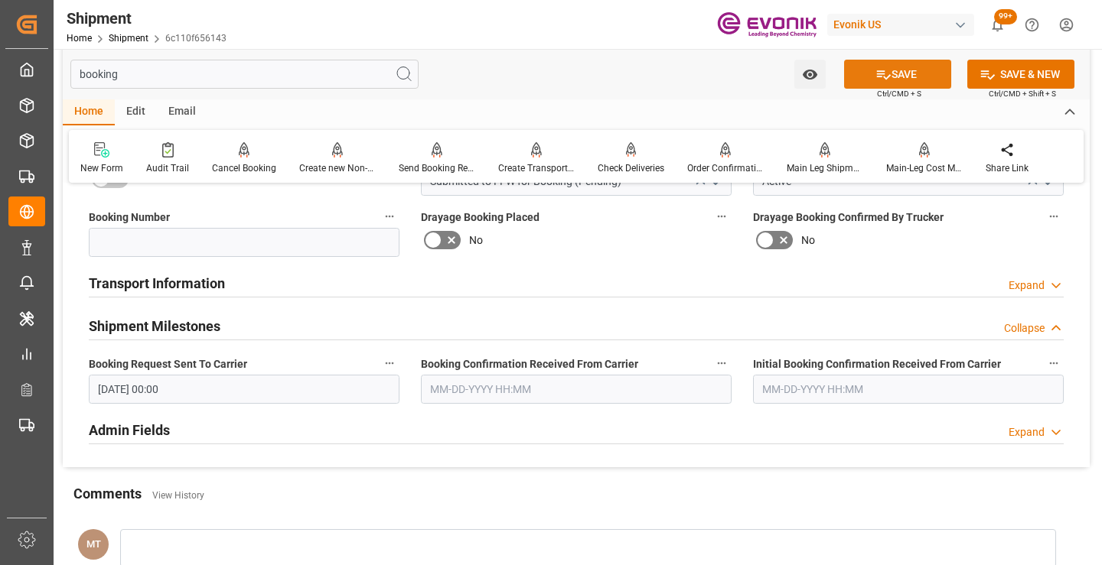
click at [875, 81] on icon at bounding box center [883, 75] width 16 height 16
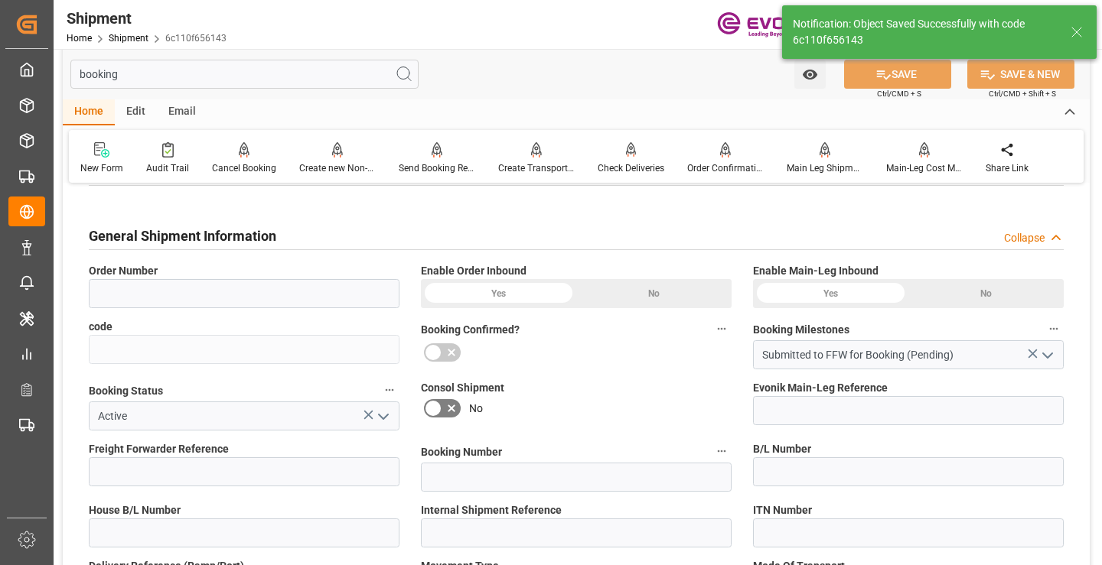
type input "0046466930"
type input "6c110f656143"
type input "D2P"
type input "45"
type input "FCL"
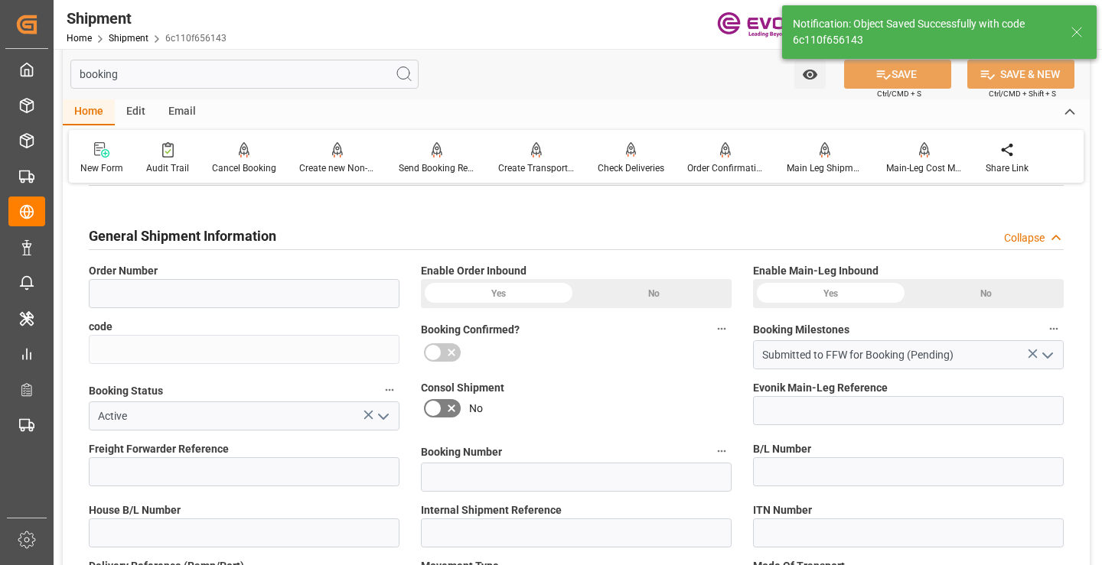
type input "0024"
type input "20TANK"
type input "3011739289"
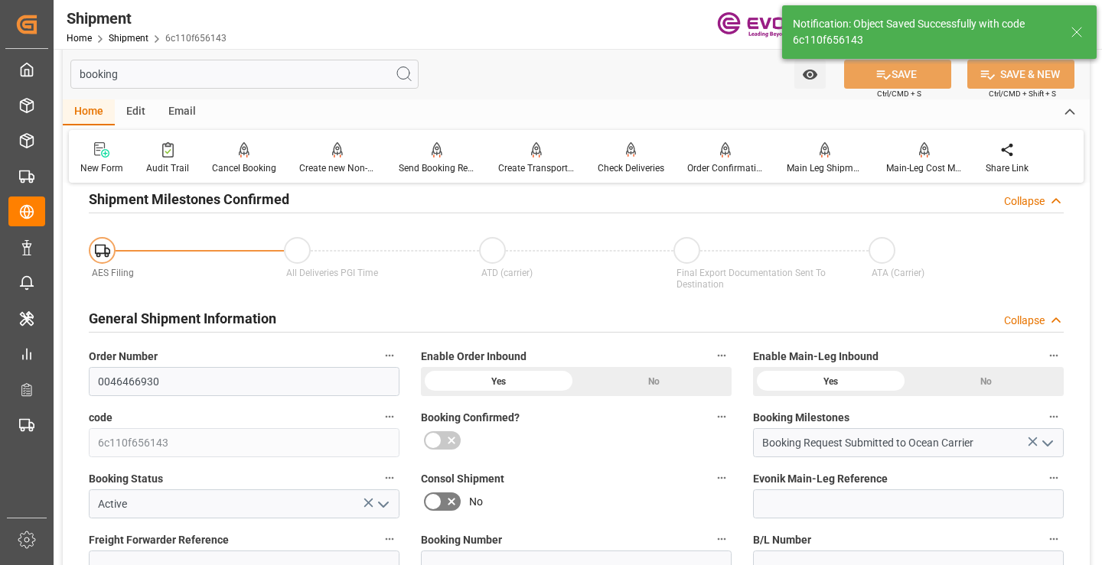
type input "Booking Request Submitted to Ocean Carrier"
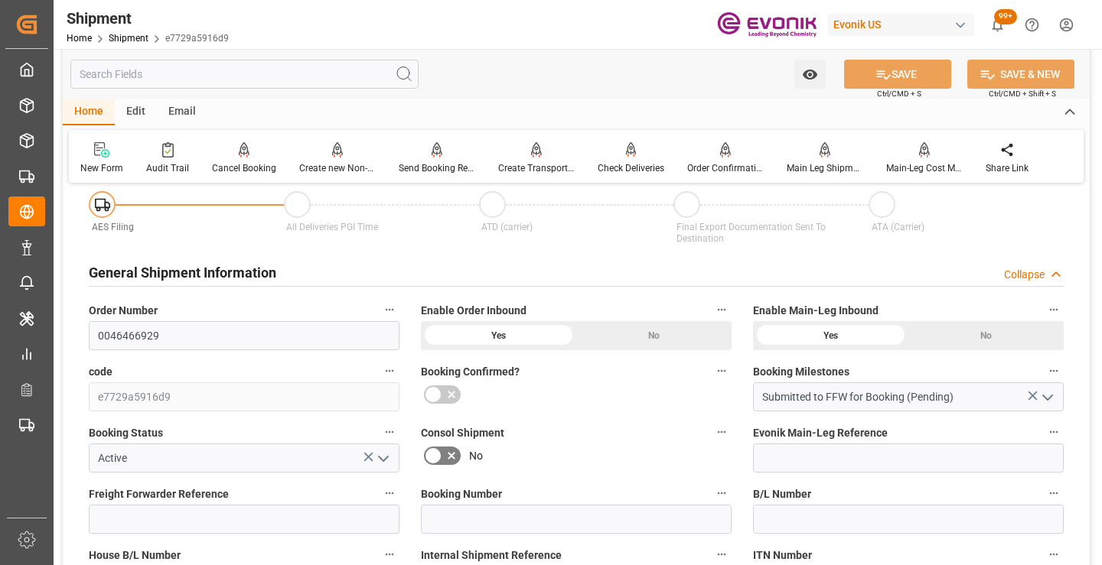
scroll to position [229, 0]
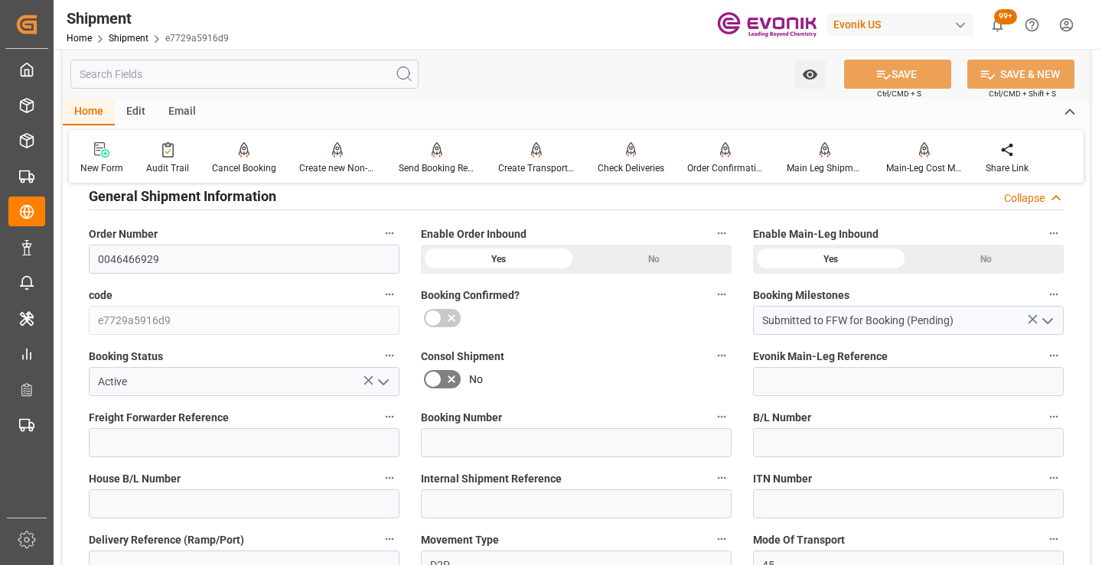
click at [291, 72] on input "text" at bounding box center [244, 74] width 348 height 29
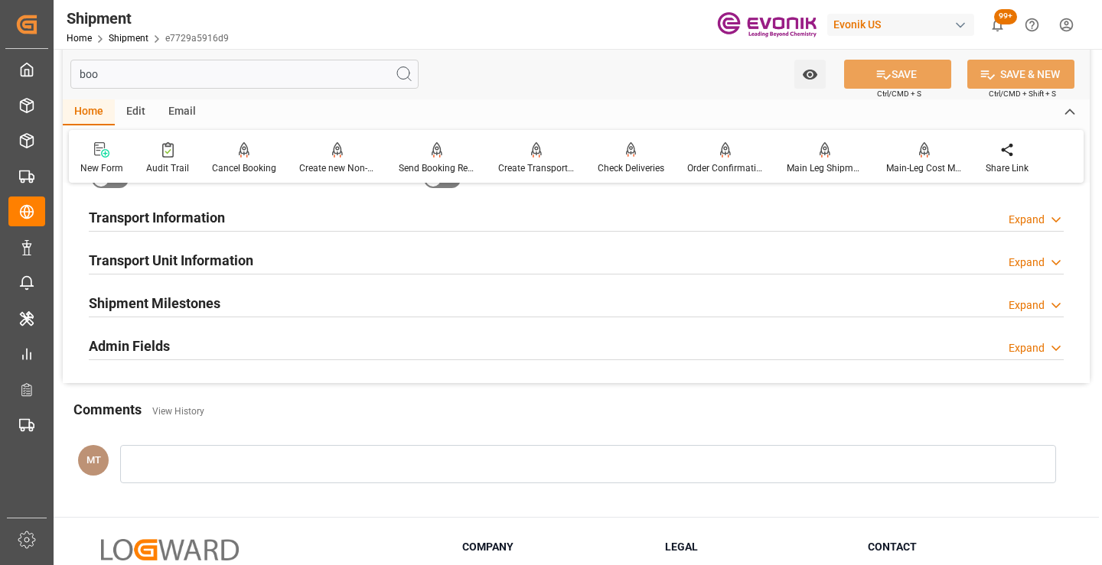
scroll to position [31, 0]
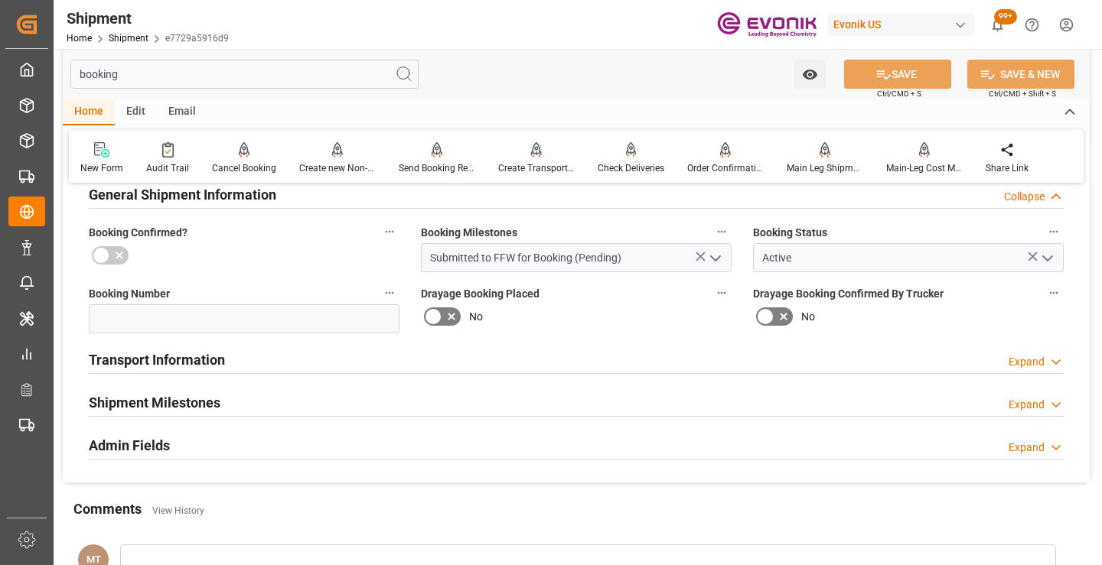
type input "booking"
click at [213, 399] on h2 "Shipment Milestones" at bounding box center [155, 402] width 132 height 21
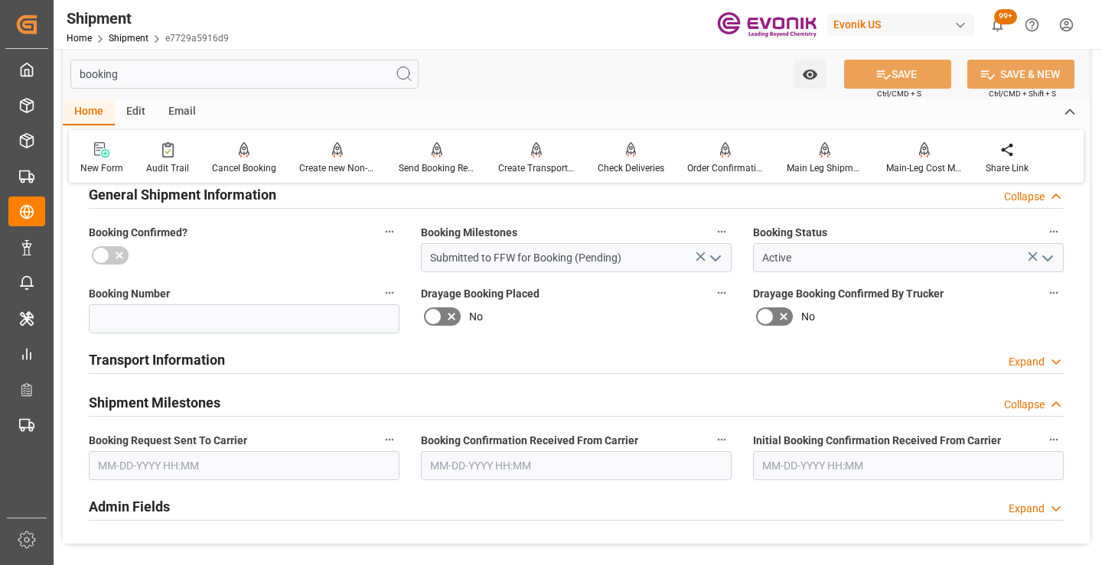
click at [229, 461] on input "text" at bounding box center [244, 465] width 311 height 29
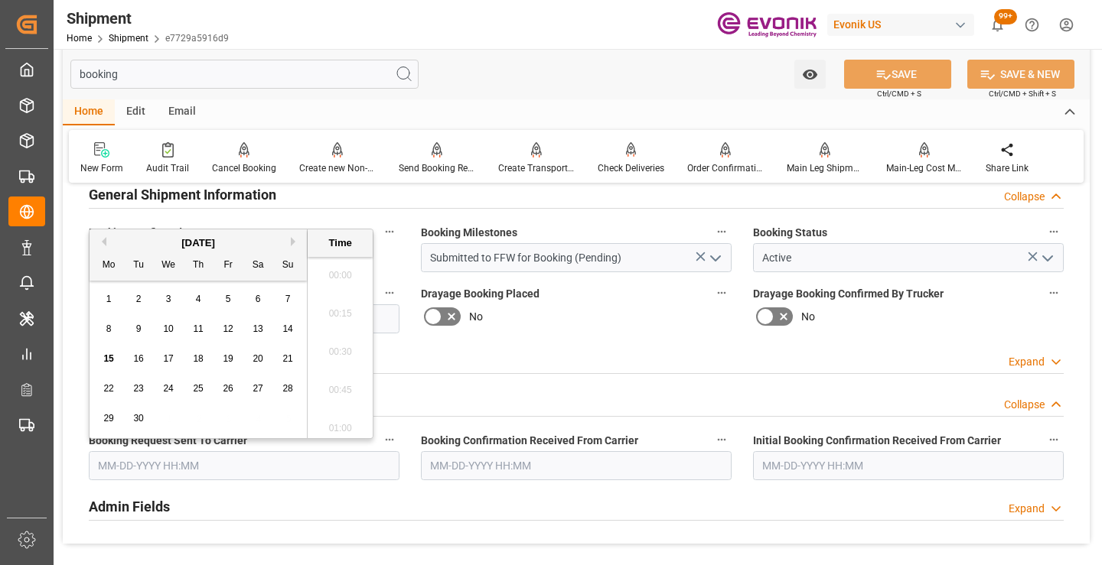
scroll to position [2224, 0]
click at [109, 356] on span "15" at bounding box center [108, 358] width 10 height 11
type input "[DATE] 00:00"
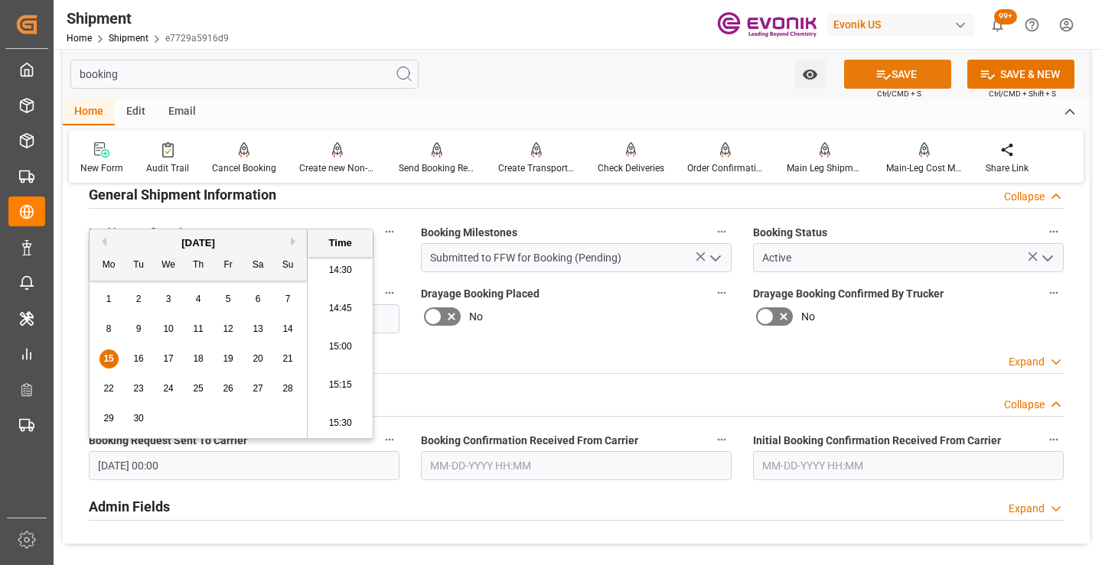
click at [881, 70] on icon at bounding box center [883, 75] width 16 height 16
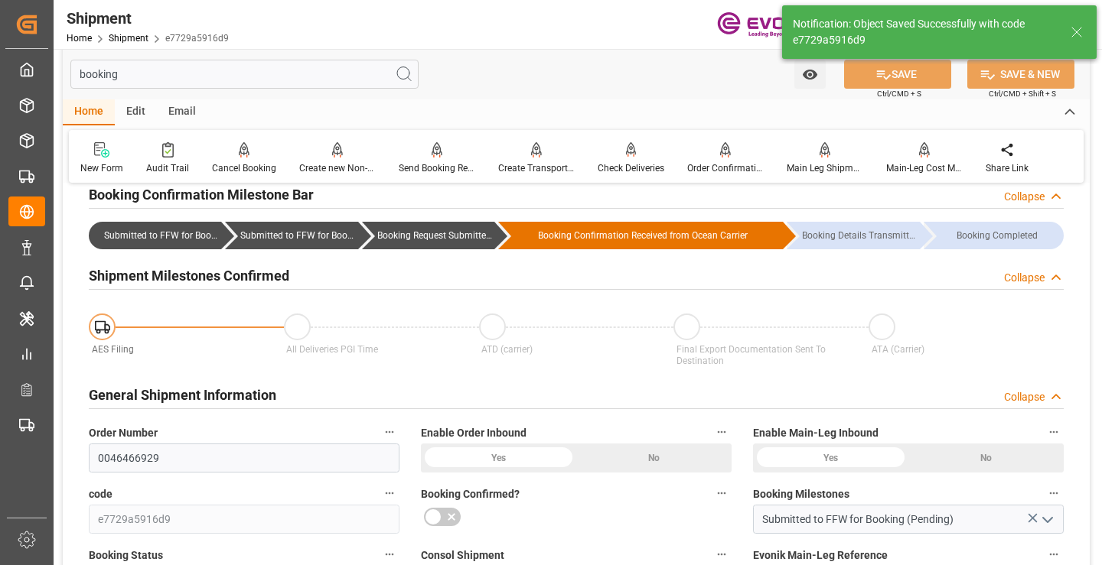
type input "Booking Request Submitted to Ocean Carrier"
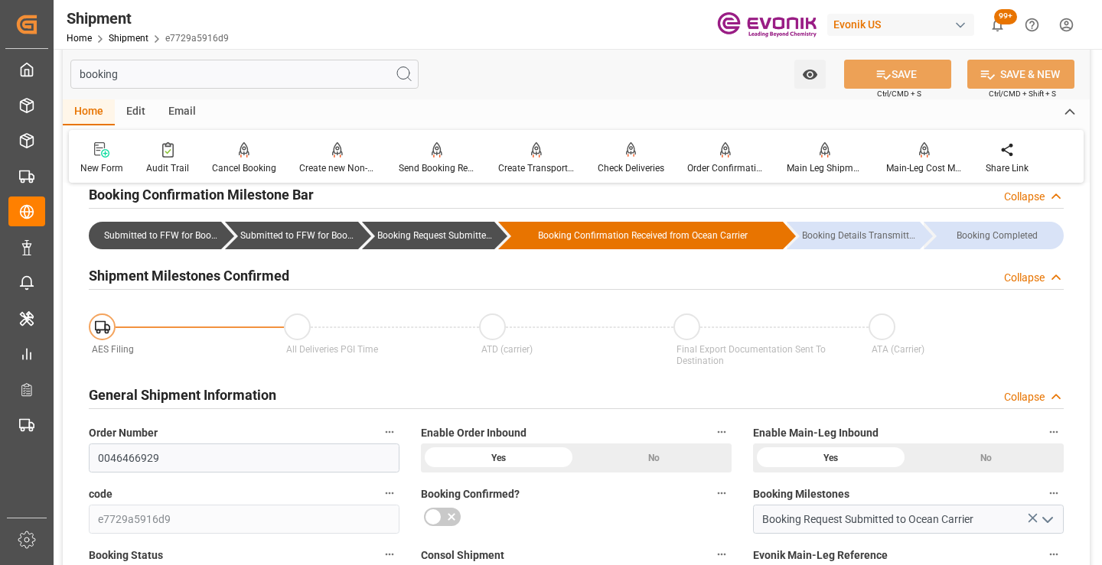
click at [244, 74] on input "booking" at bounding box center [244, 74] width 348 height 29
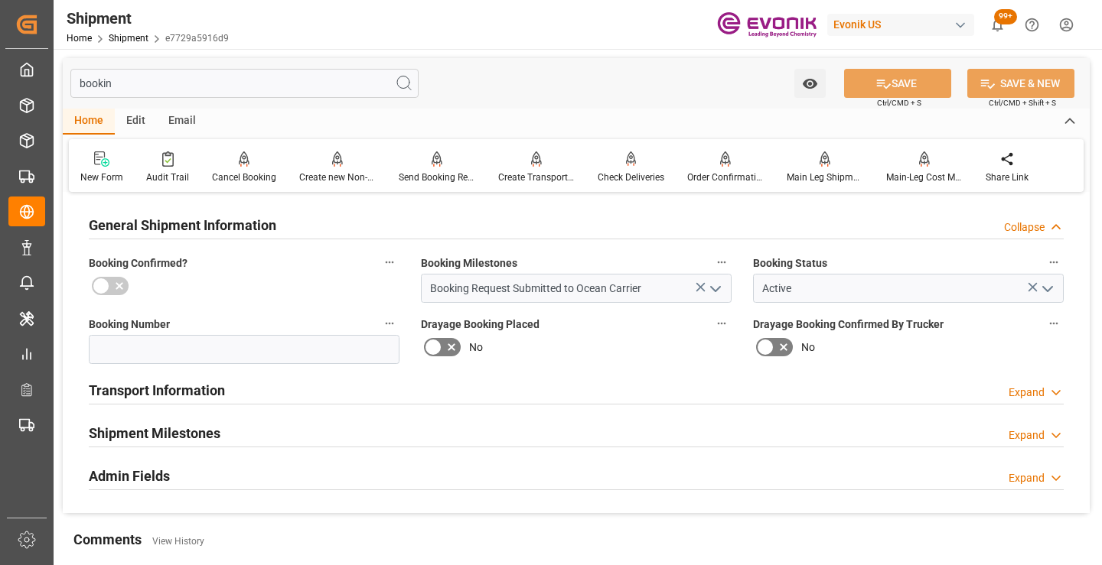
type input "bookin"
click at [287, 428] on div "Shipment Milestones Expand" at bounding box center [576, 432] width 975 height 29
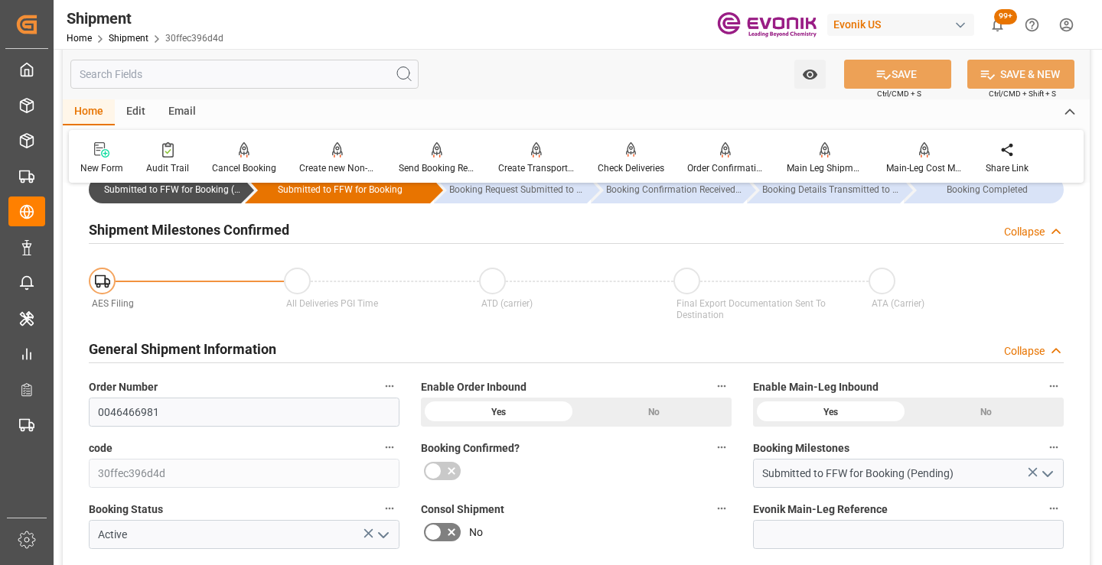
scroll to position [229, 0]
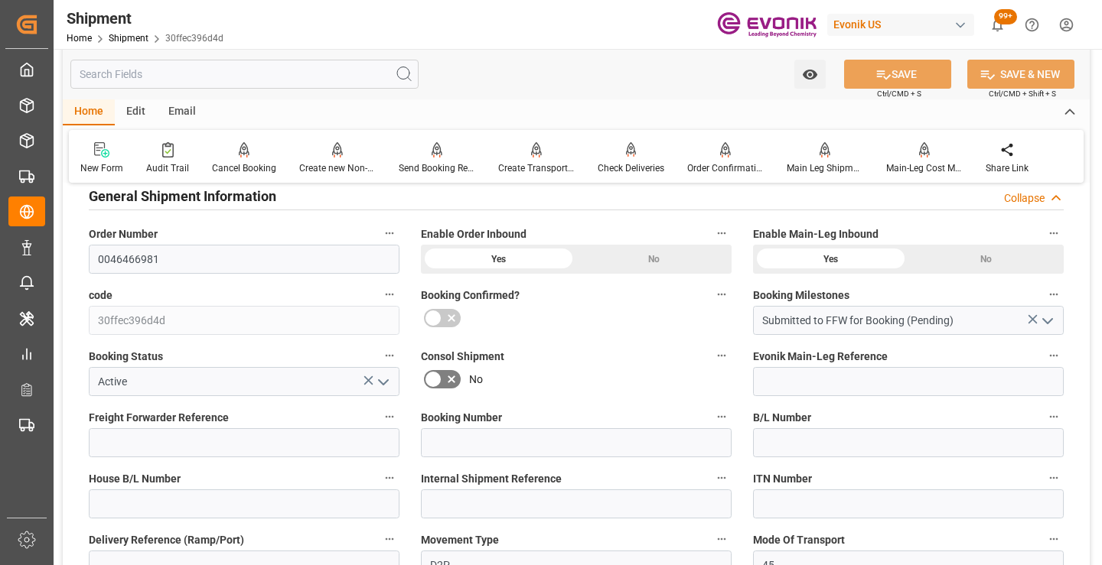
click at [284, 70] on input "text" at bounding box center [244, 74] width 348 height 29
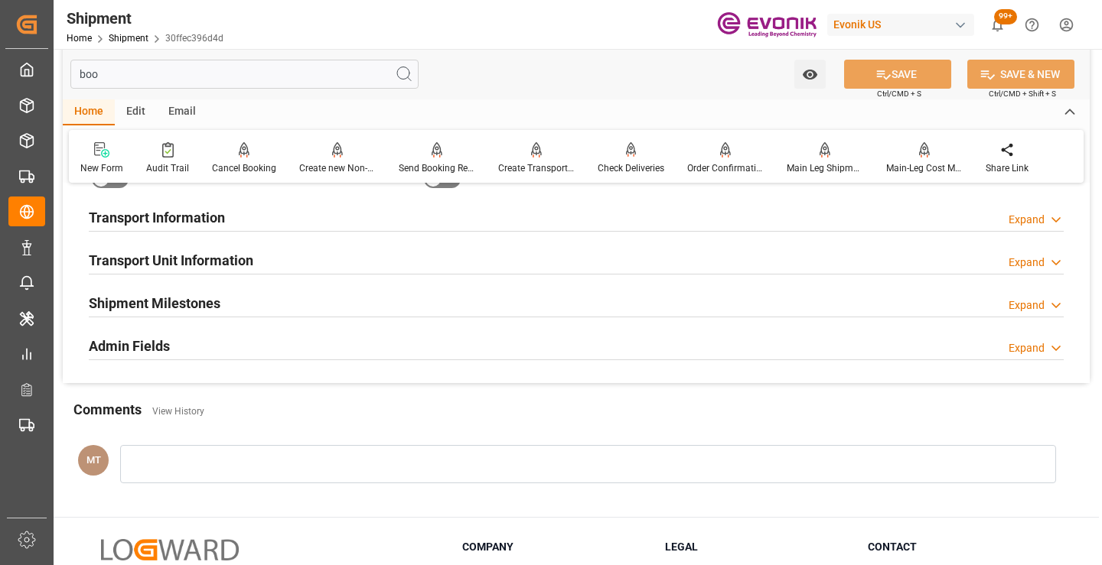
scroll to position [31, 0]
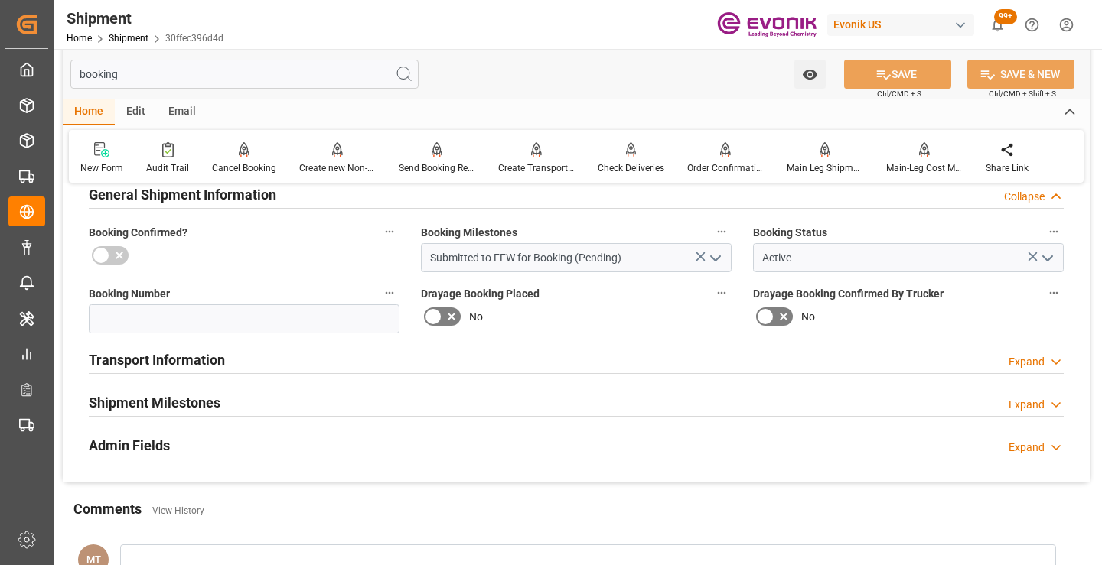
type input "booking"
click at [225, 395] on div "Shipment Milestones Expand" at bounding box center [576, 401] width 975 height 29
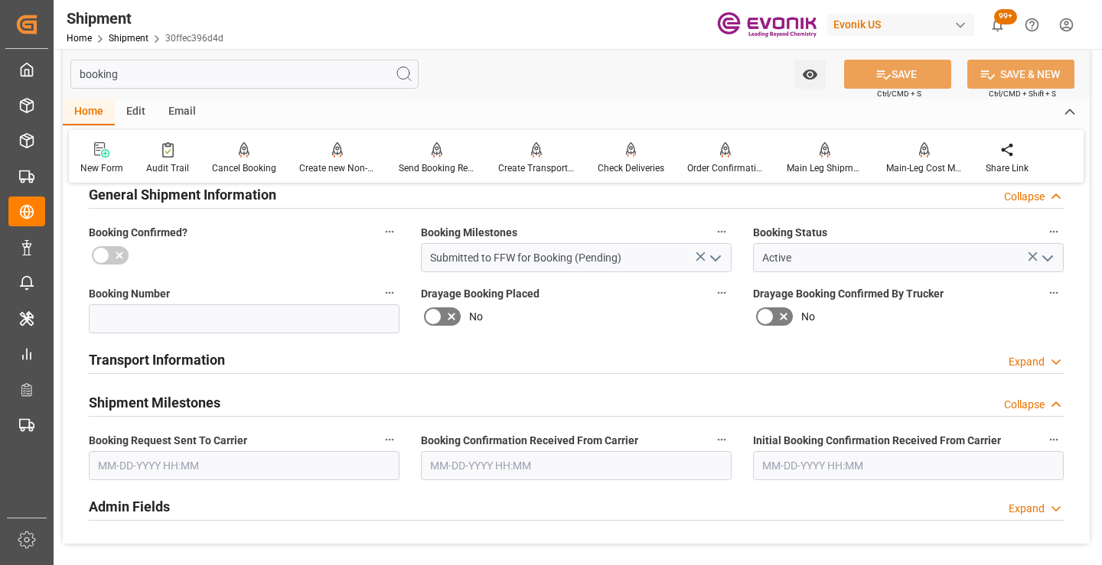
click at [164, 462] on input "text" at bounding box center [244, 465] width 311 height 29
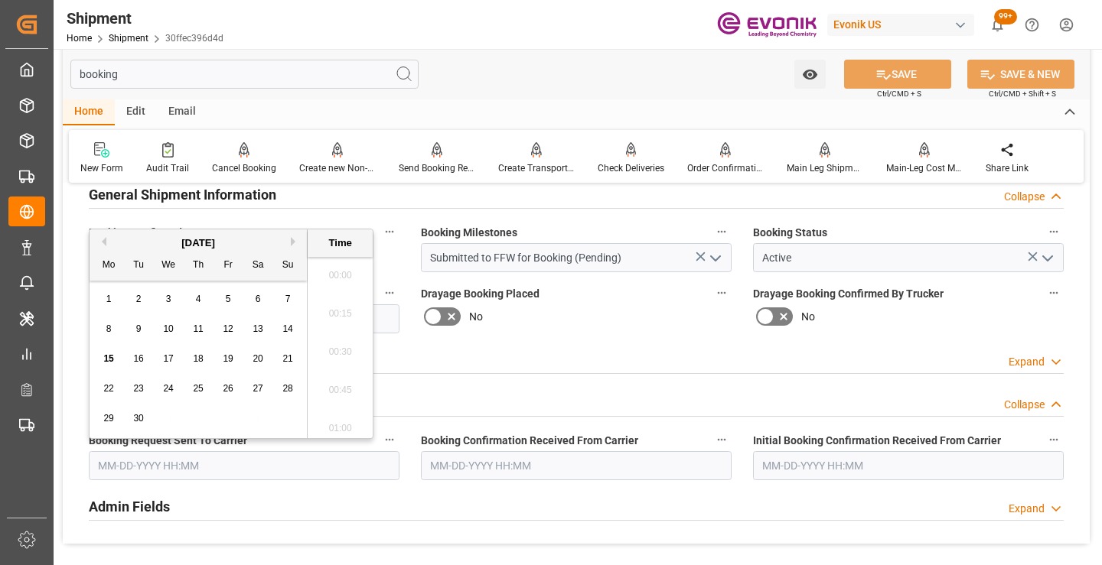
scroll to position [2224, 0]
click at [106, 362] on span "15" at bounding box center [108, 358] width 10 height 11
type input "[DATE] 00:00"
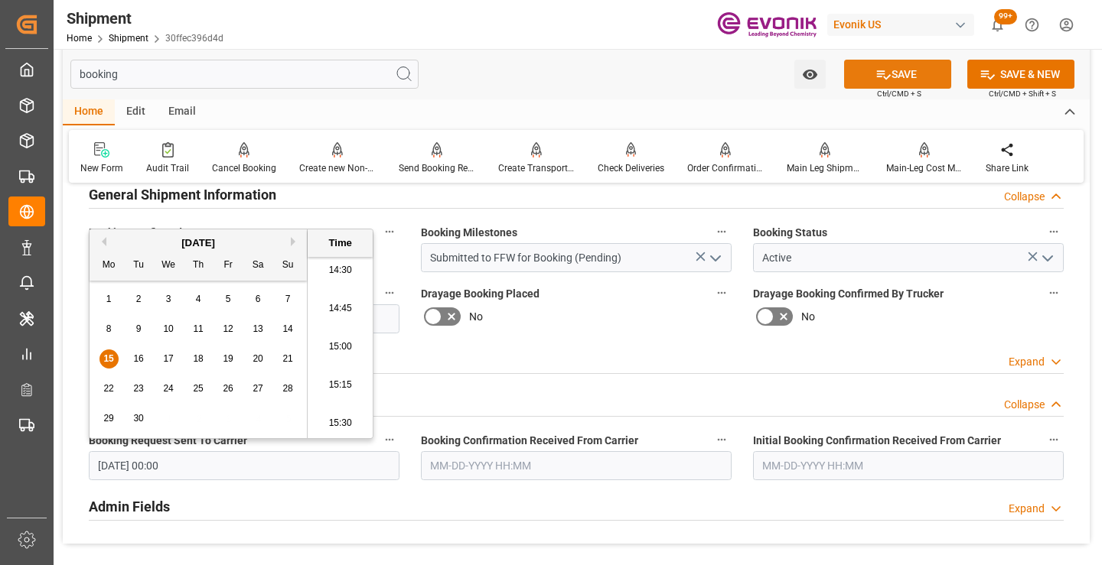
click at [896, 76] on button "SAVE" at bounding box center [897, 74] width 107 height 29
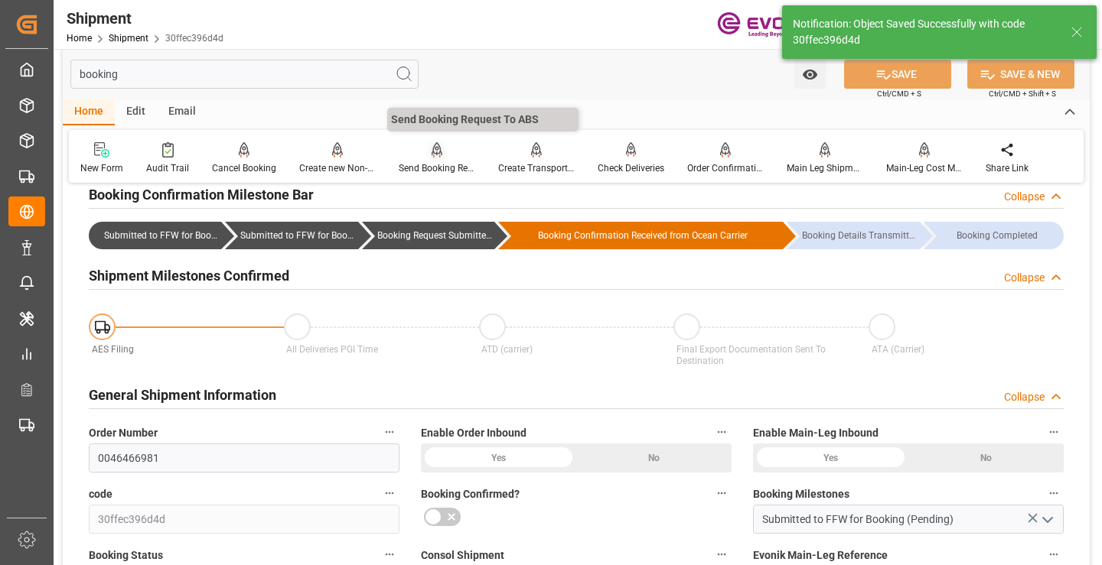
type input "Booking Request Submitted to Ocean Carrier"
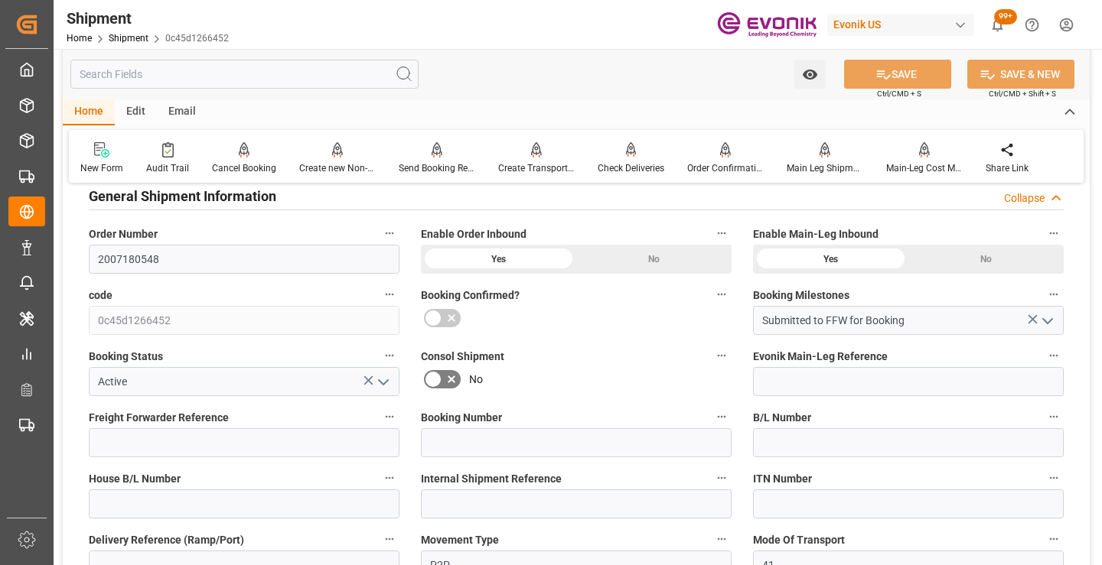
scroll to position [306, 0]
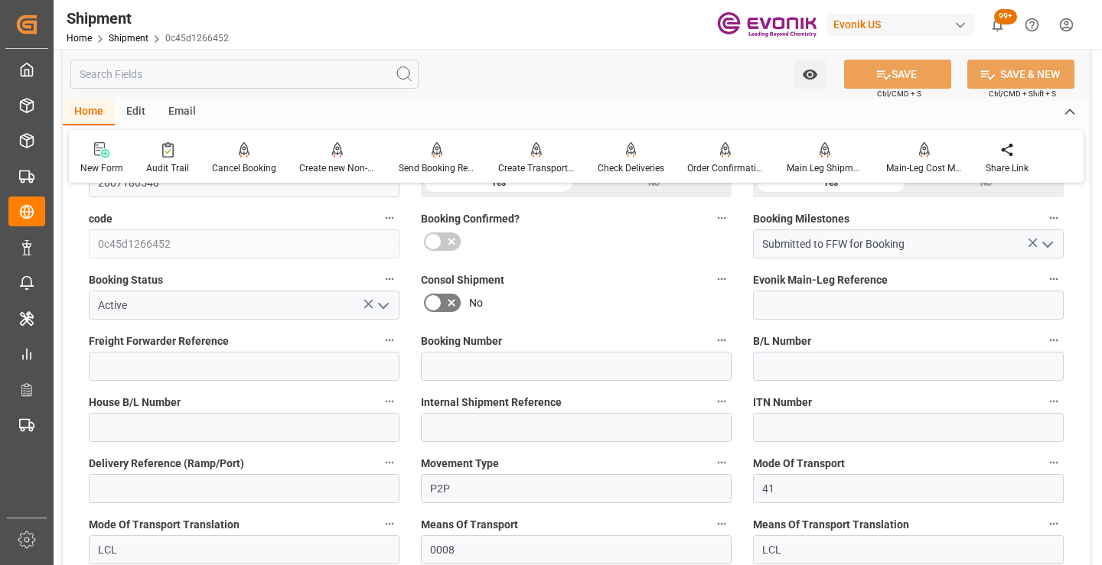
click at [307, 73] on input "text" at bounding box center [244, 74] width 348 height 29
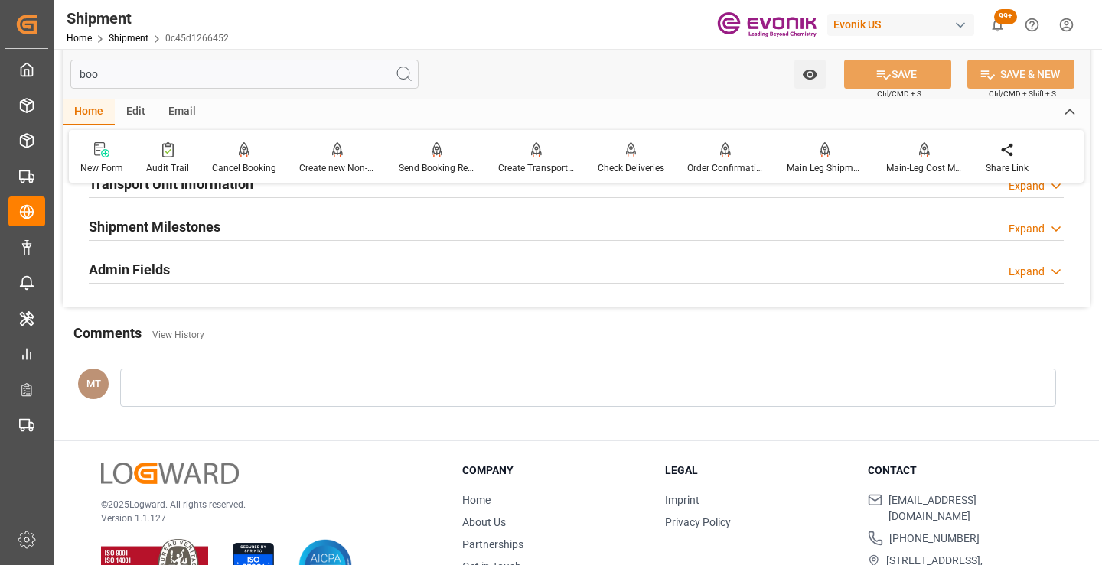
scroll to position [107, 0]
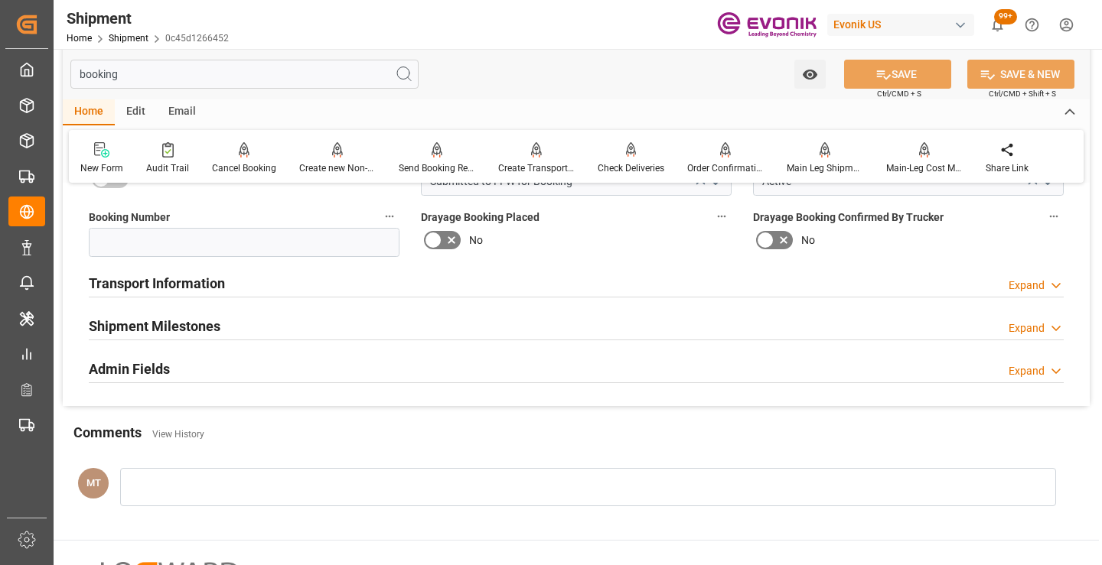
type input "booking"
click at [244, 330] on div "Shipment Milestones Expand" at bounding box center [576, 325] width 975 height 29
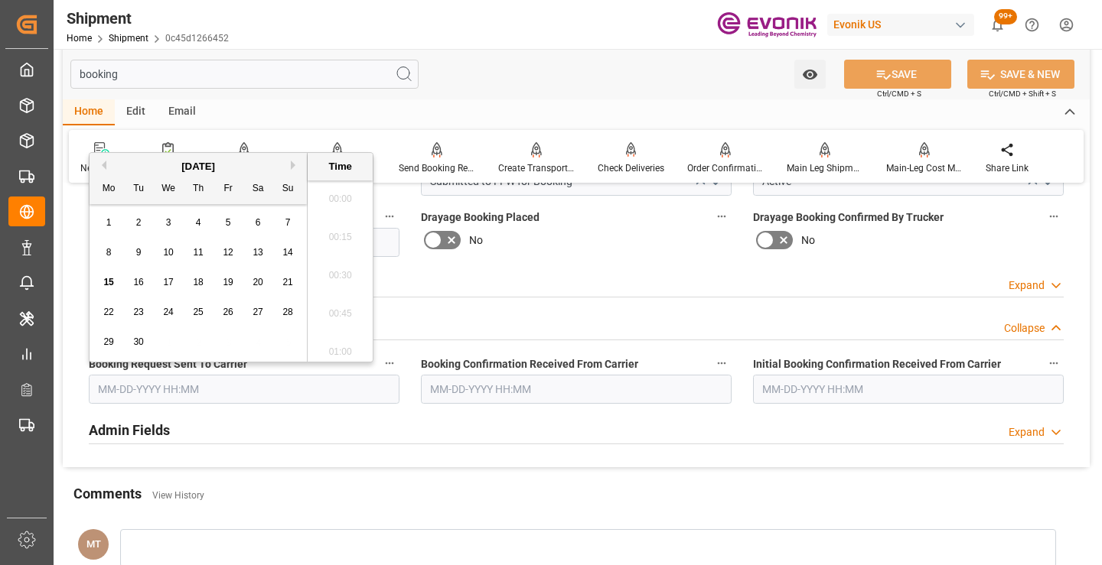
click at [197, 395] on input "text" at bounding box center [244, 389] width 311 height 29
click at [107, 282] on span "15" at bounding box center [108, 282] width 10 height 11
type input "[DATE] 00:00"
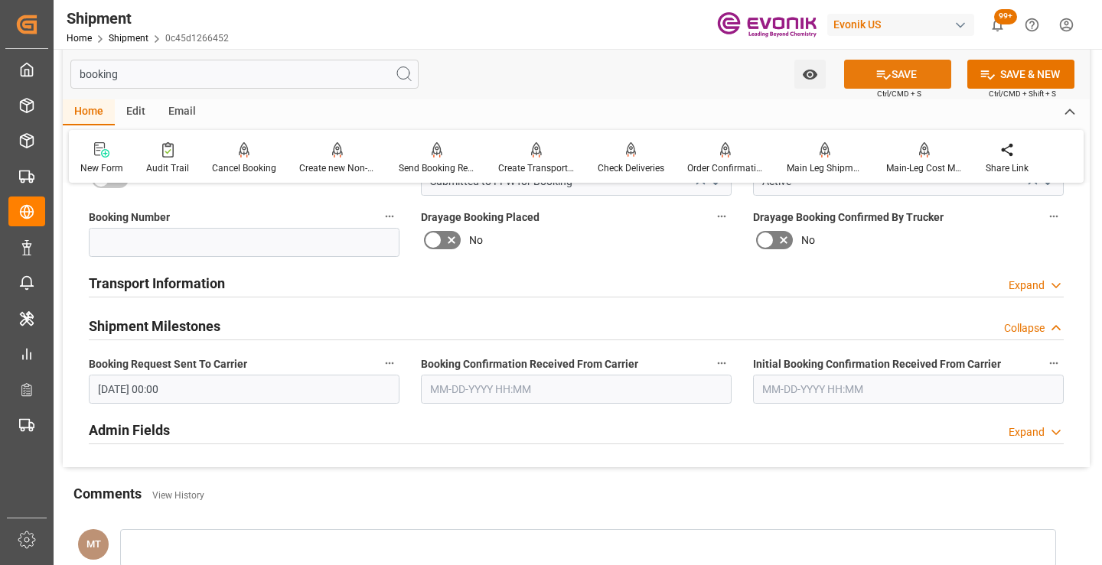
click at [877, 76] on icon at bounding box center [884, 74] width 14 height 9
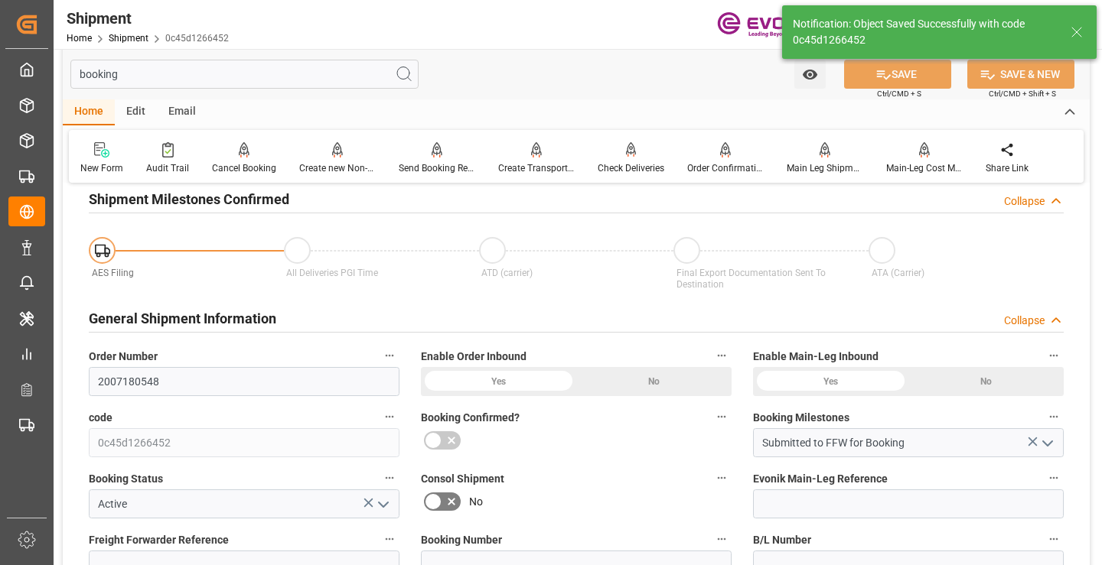
type input "Booking Request Submitted to Ocean Carrier"
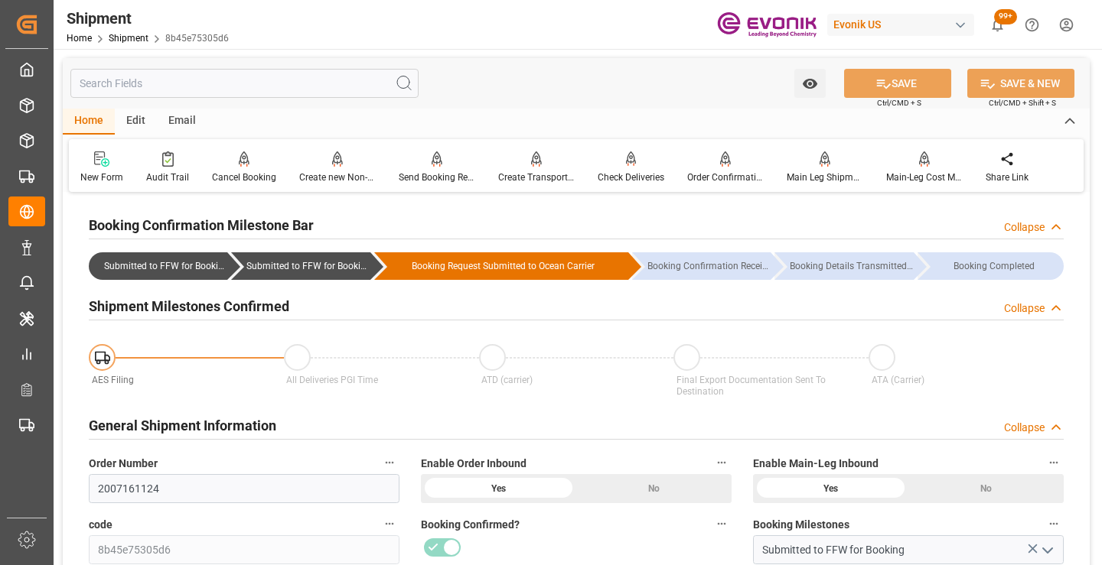
scroll to position [306, 0]
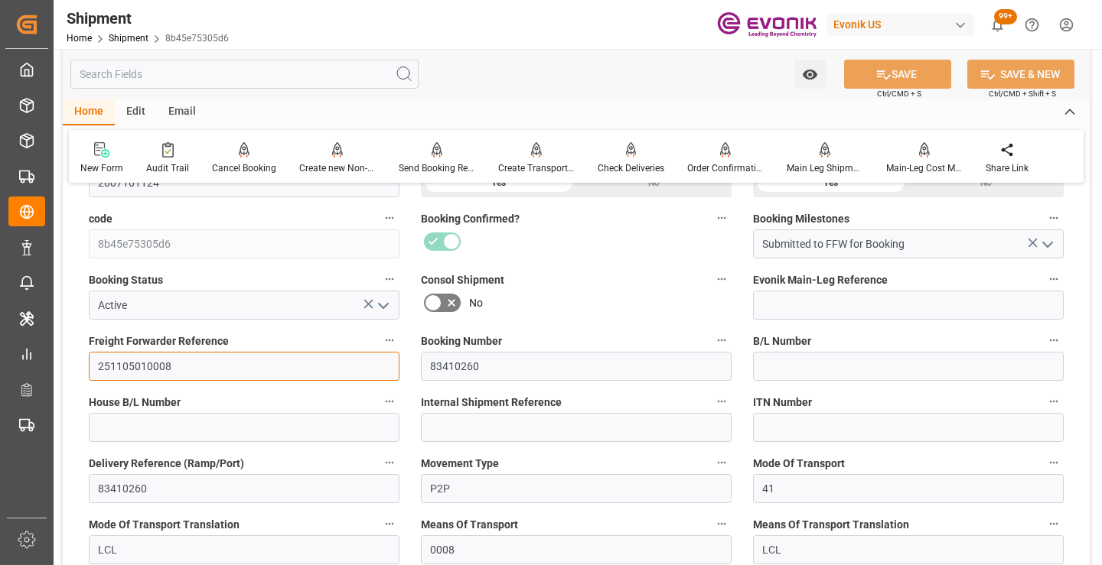
click at [145, 363] on input "251105010008" at bounding box center [244, 366] width 311 height 29
click at [294, 76] on input "text" at bounding box center [244, 74] width 348 height 29
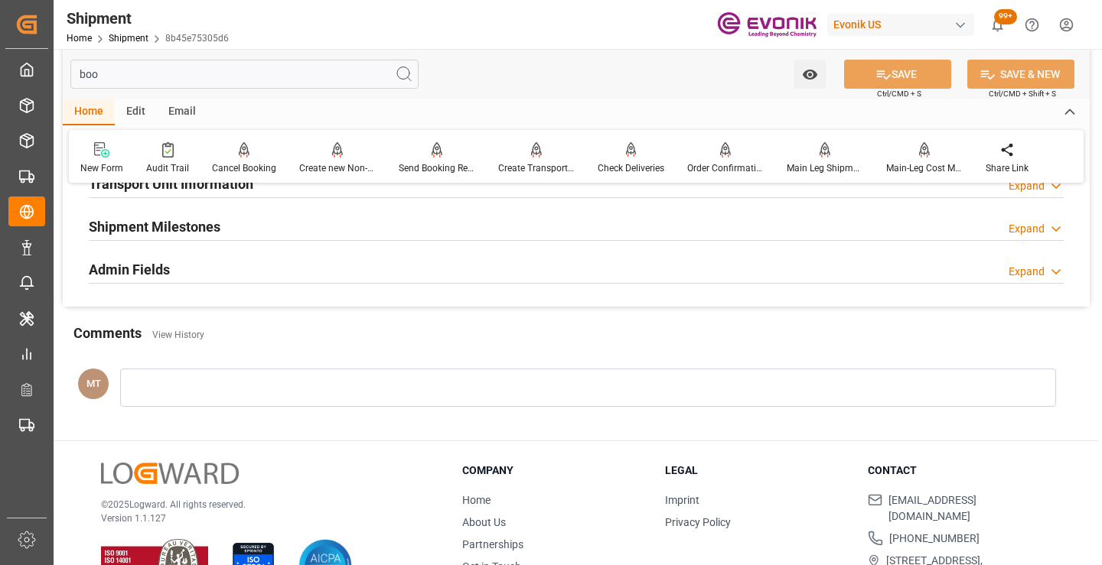
scroll to position [107, 0]
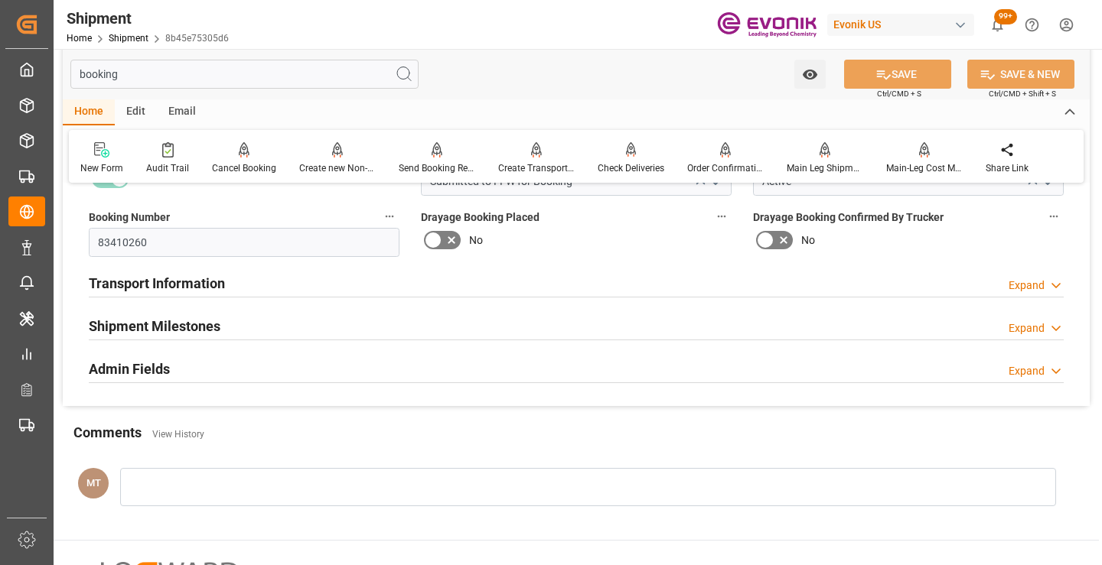
type input "booking"
click at [233, 324] on div "Shipment Milestones Expand" at bounding box center [576, 325] width 975 height 29
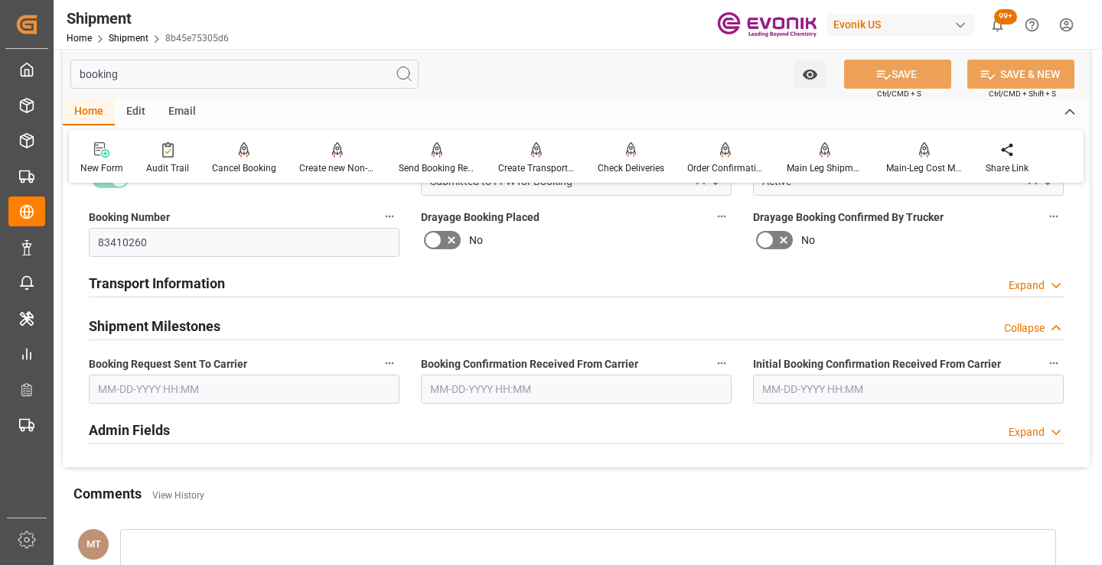
click at [201, 395] on input "text" at bounding box center [244, 389] width 311 height 29
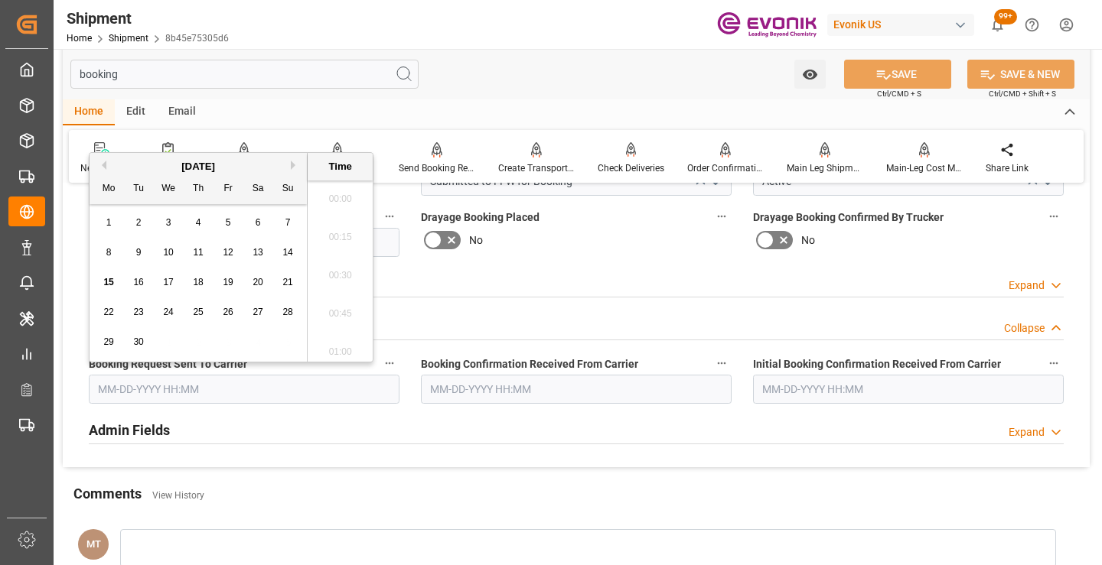
scroll to position [2224, 0]
click at [106, 284] on span "15" at bounding box center [108, 282] width 10 height 11
type input "[DATE] 00:00"
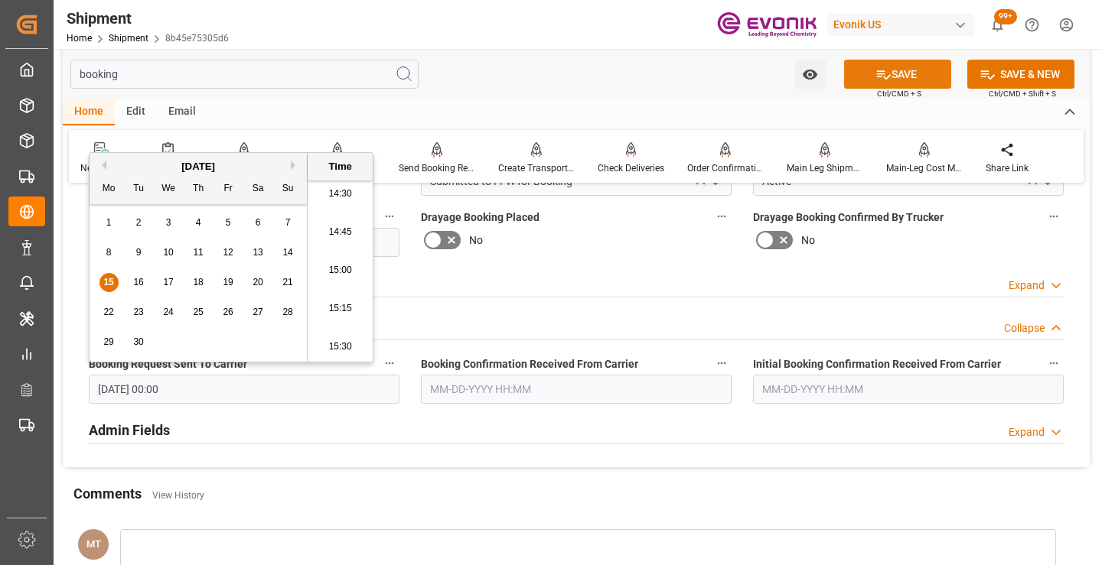
click at [869, 75] on button "SAVE" at bounding box center [897, 74] width 107 height 29
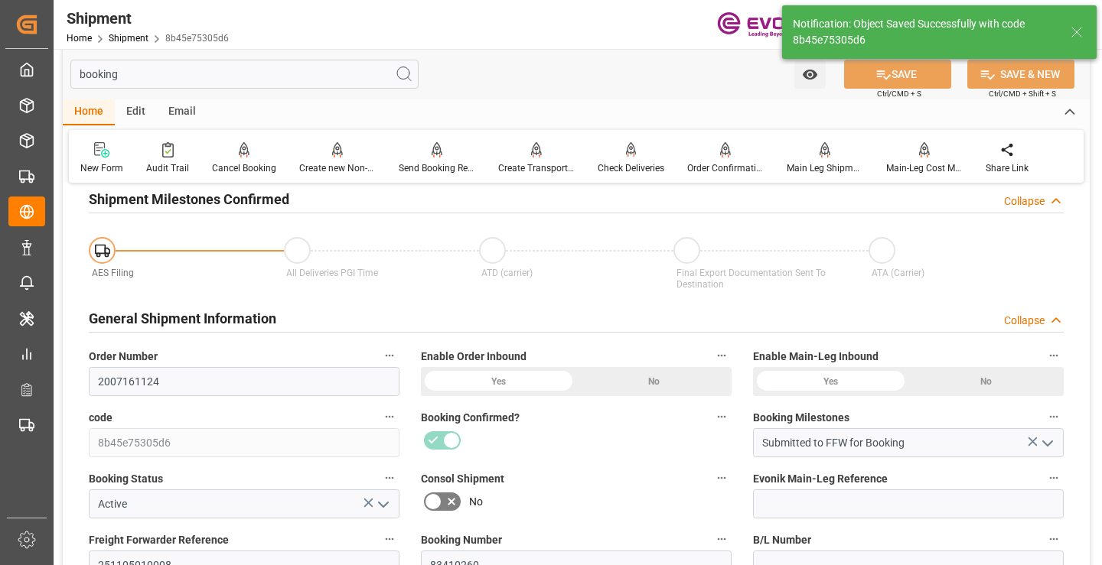
type input "Booking Request Submitted to Ocean Carrier"
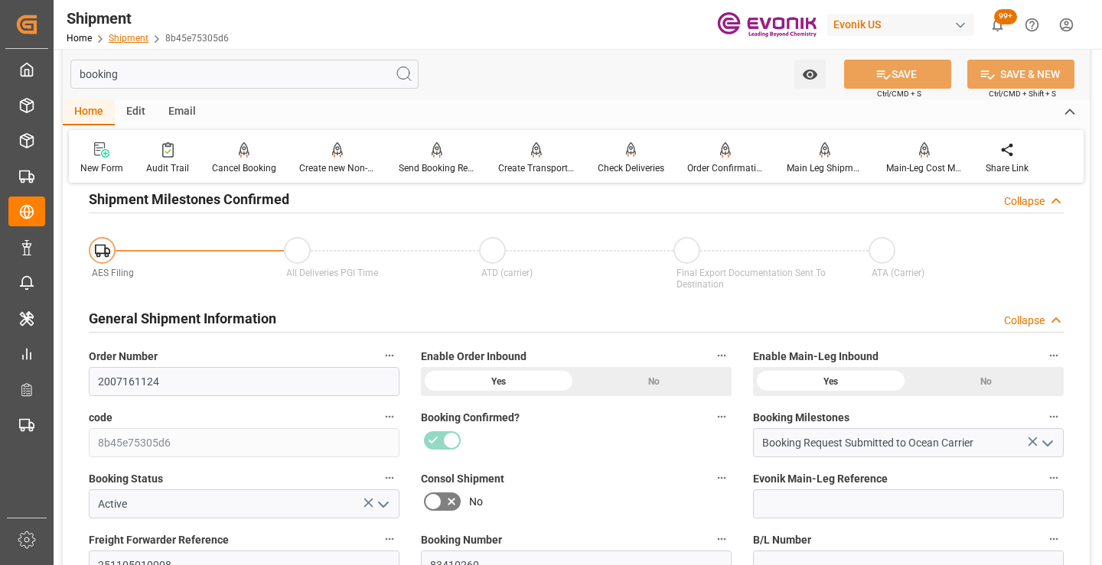
click at [112, 39] on link "Shipment" at bounding box center [129, 38] width 40 height 11
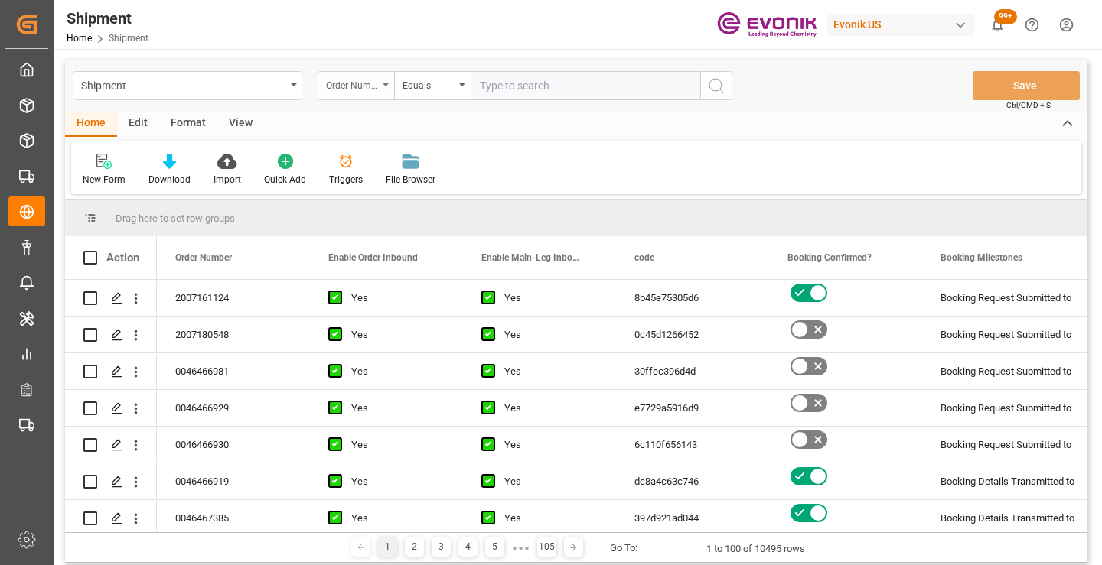
click at [378, 89] on div "Order Number" at bounding box center [355, 85] width 76 height 29
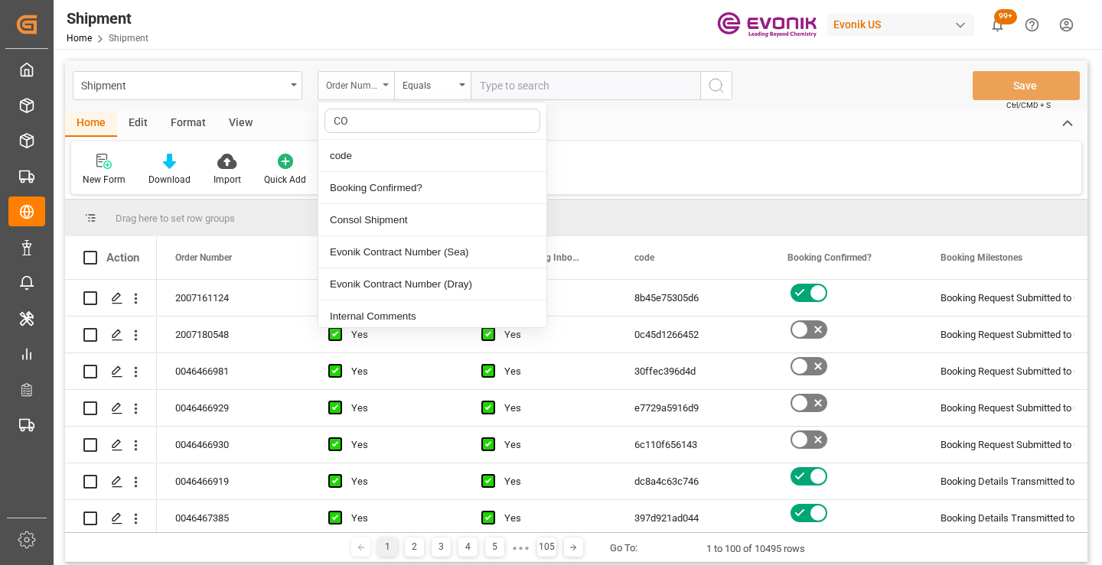
type input "COD"
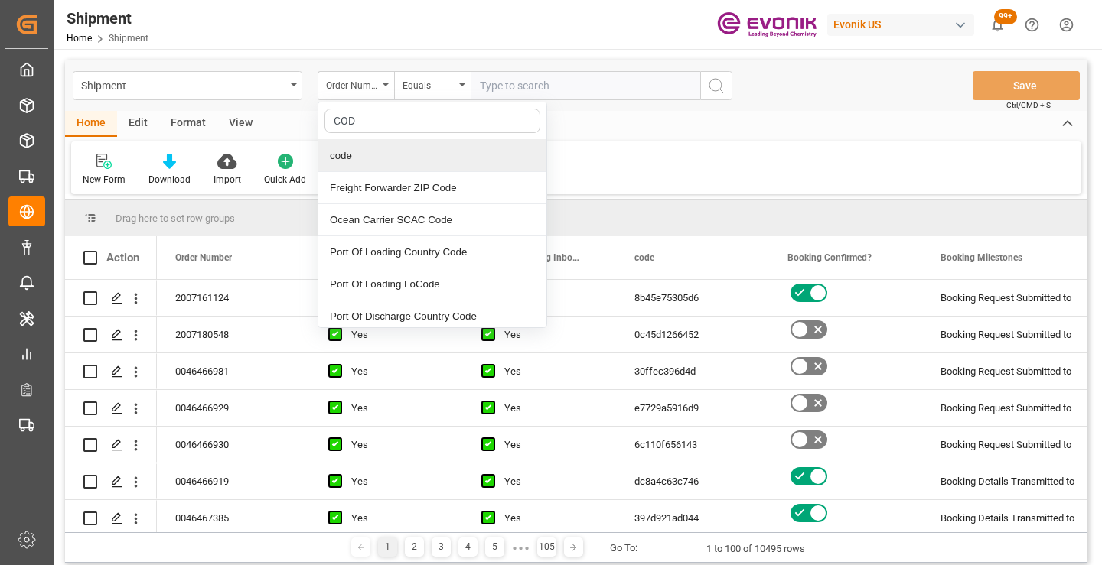
click at [376, 155] on div "code" at bounding box center [432, 156] width 228 height 32
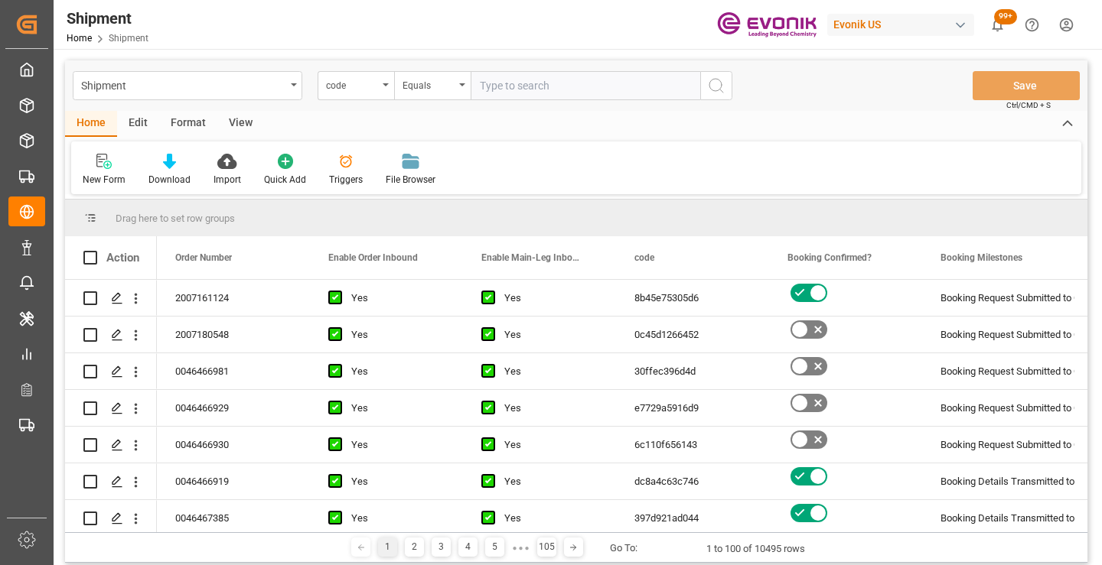
click at [571, 85] on input "text" at bounding box center [584, 85] width 229 height 29
paste input "3dc16ca18e51"
type input "3dc16ca18e51"
click at [706, 89] on button "search button" at bounding box center [716, 85] width 32 height 29
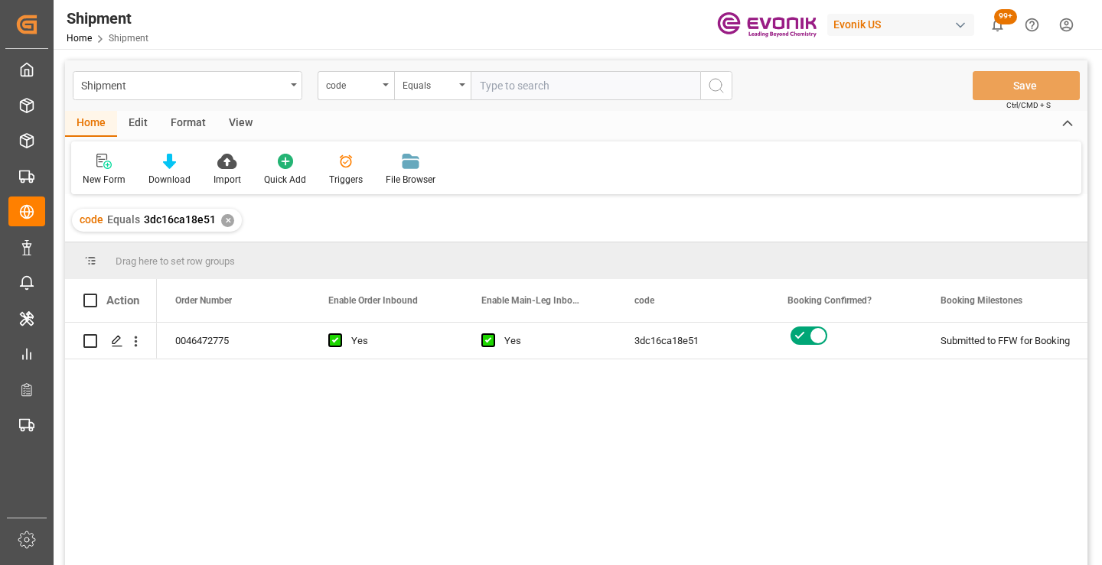
click at [721, 400] on div "0046472775 Yes Yes 3dc16ca18e51 Submitted to FFW for Booking Active No" at bounding box center [622, 449] width 930 height 252
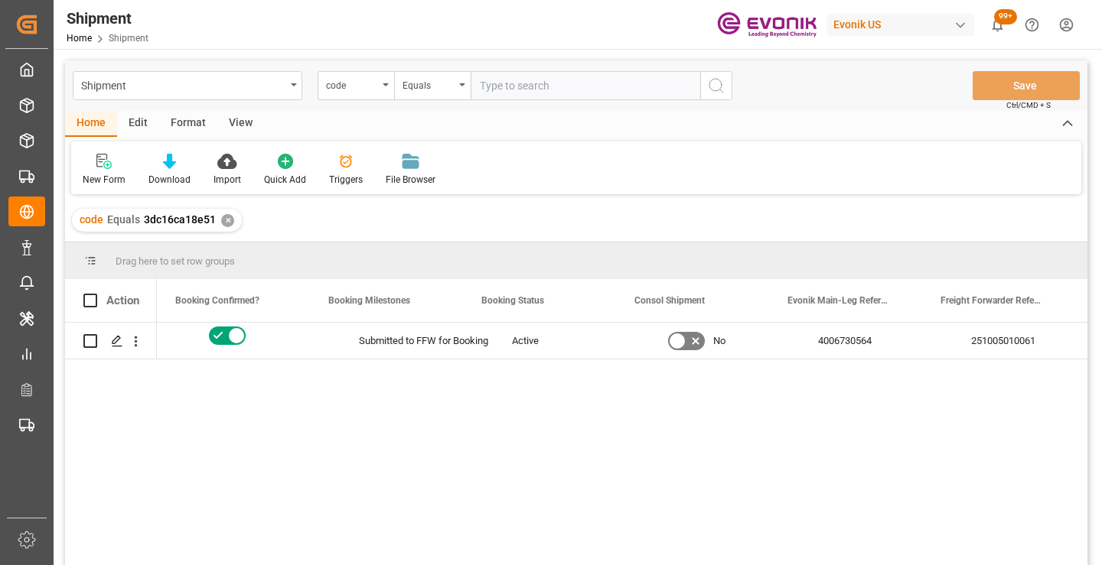
scroll to position [0, 612]
click at [1007, 339] on div "251005010061" at bounding box center [998, 341] width 153 height 36
